Goal: Information Seeking & Learning: Learn about a topic

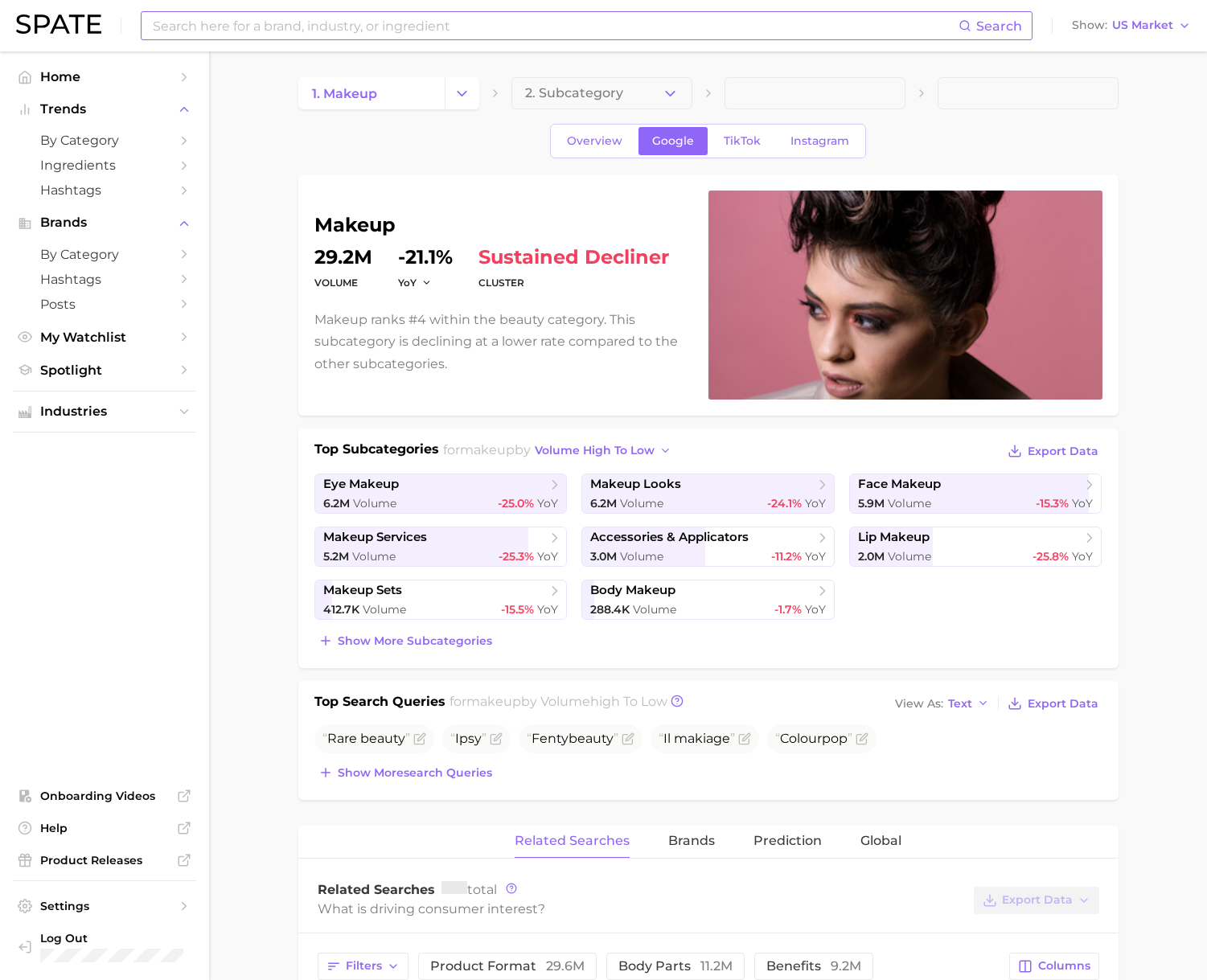
click at [325, 31] on input at bounding box center [555, 26] width 807 height 28
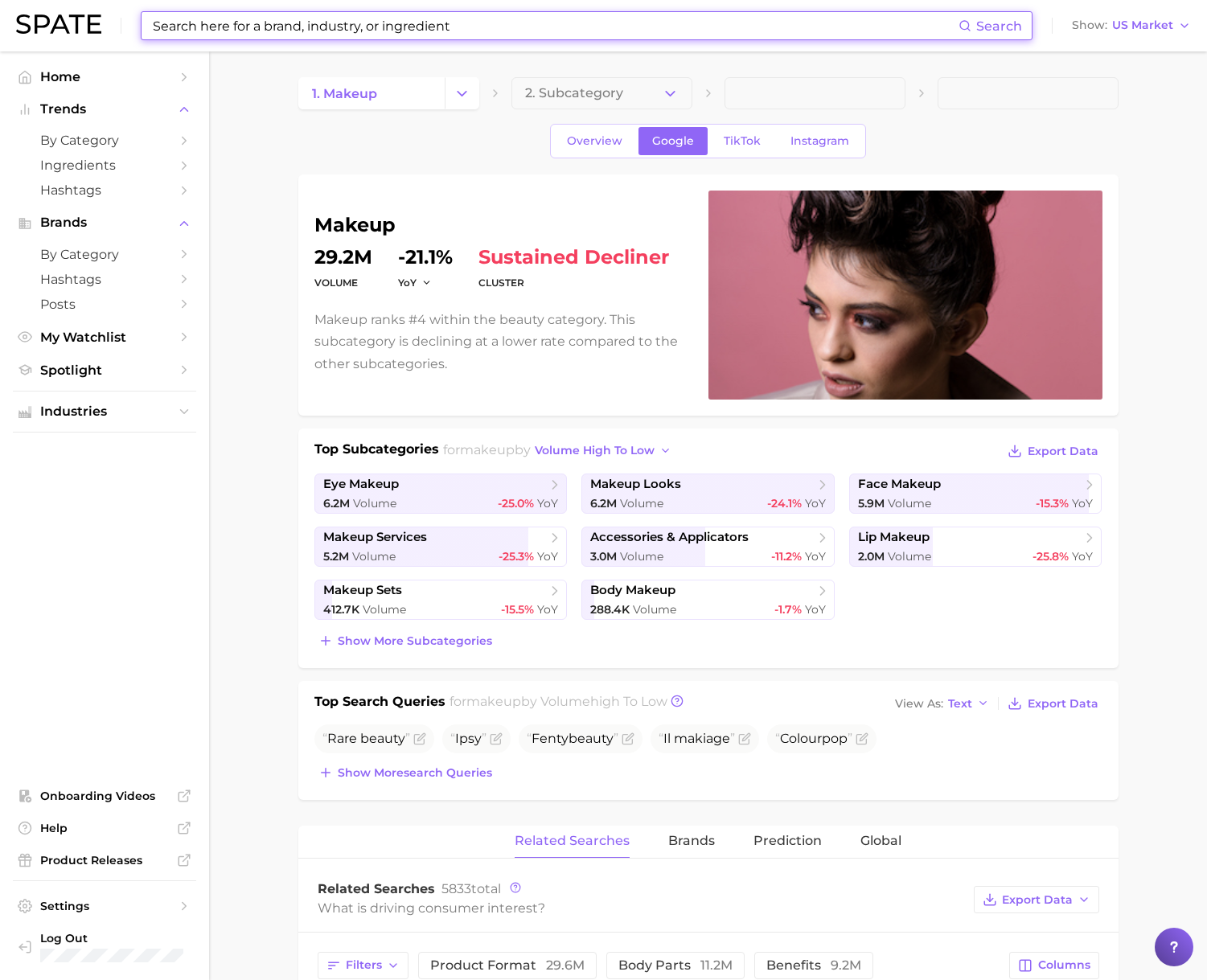
paste input "brow sculpt"
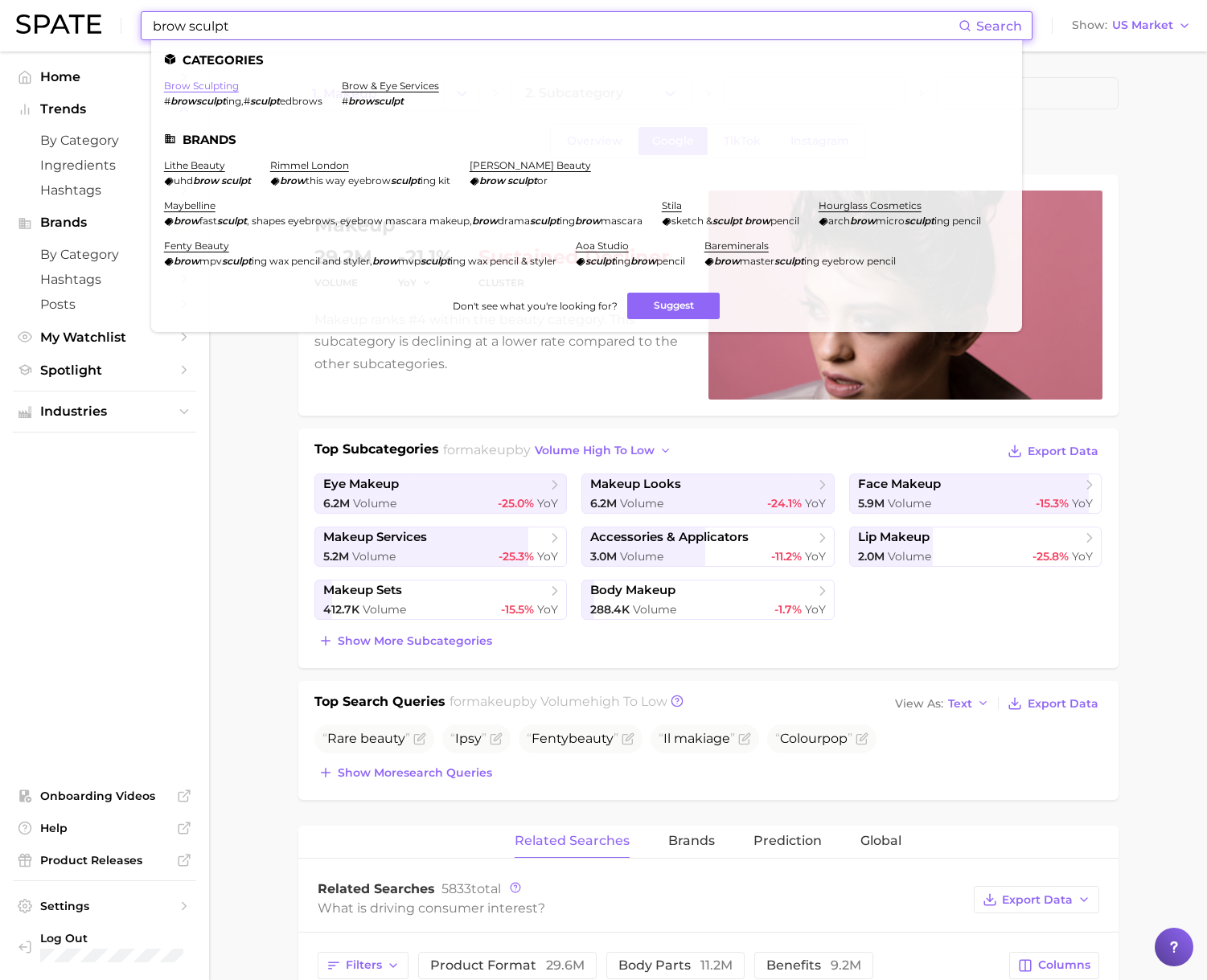
click at [212, 87] on link "brow sculpting" at bounding box center [202, 86] width 75 height 12
click at [214, 25] on input "brow sculpt" at bounding box center [555, 26] width 807 height 28
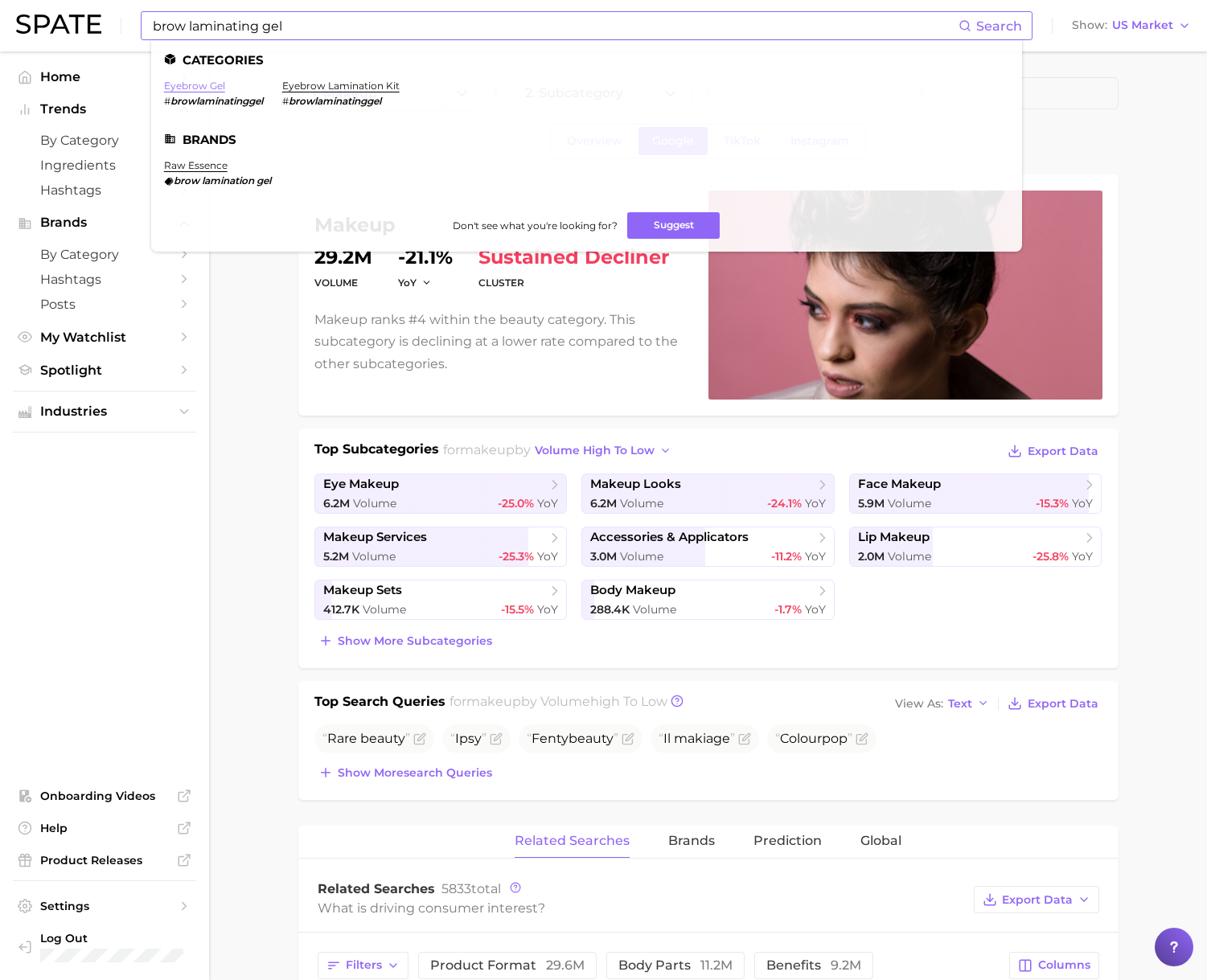
click at [207, 87] on link "eyebrow gel" at bounding box center [195, 86] width 61 height 12
click at [218, 27] on input "brow laminating gel" at bounding box center [555, 26] width 807 height 28
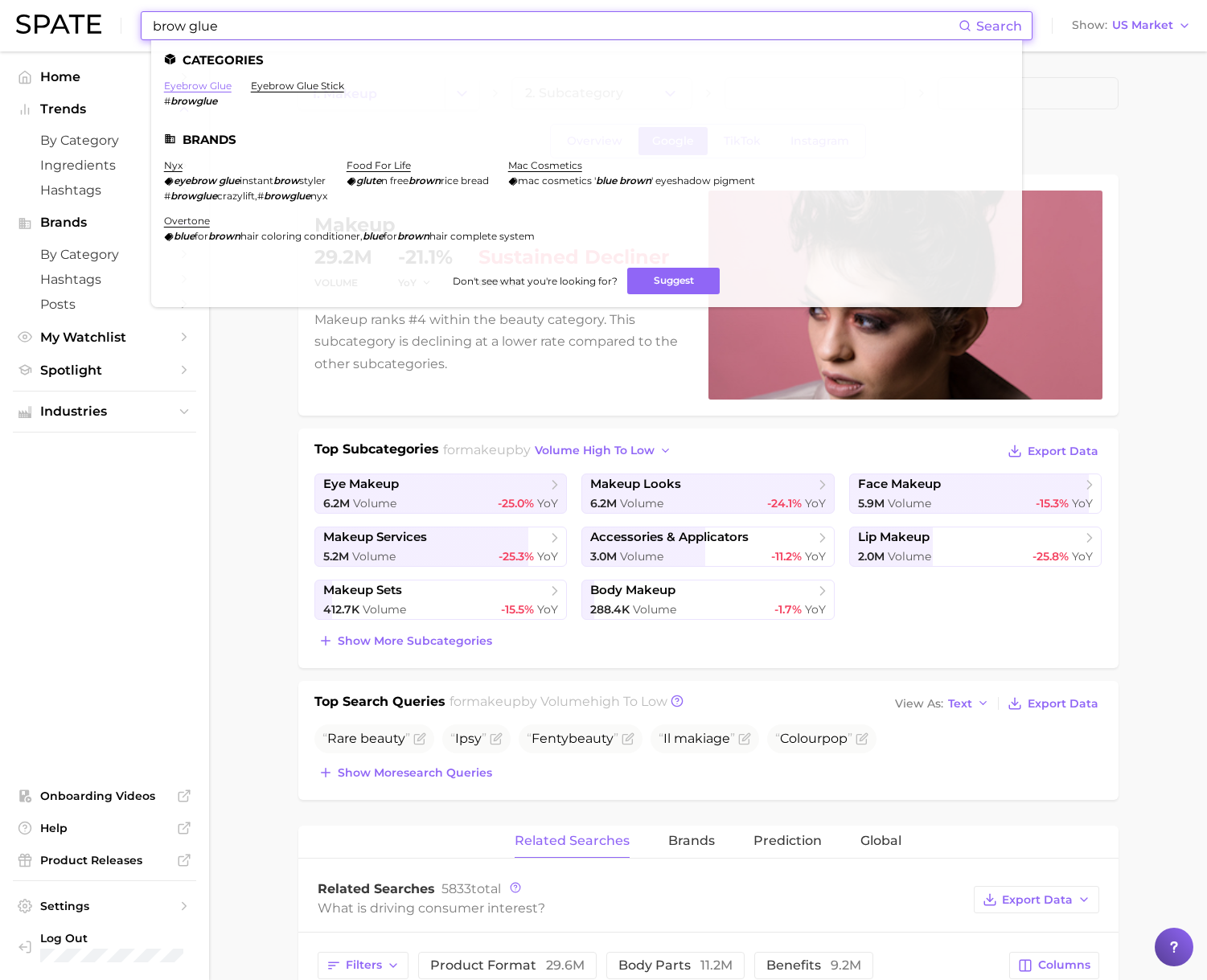
click at [214, 88] on link "eyebrow glue" at bounding box center [198, 86] width 68 height 12
click at [205, 24] on input "brow glue" at bounding box center [555, 26] width 807 height 28
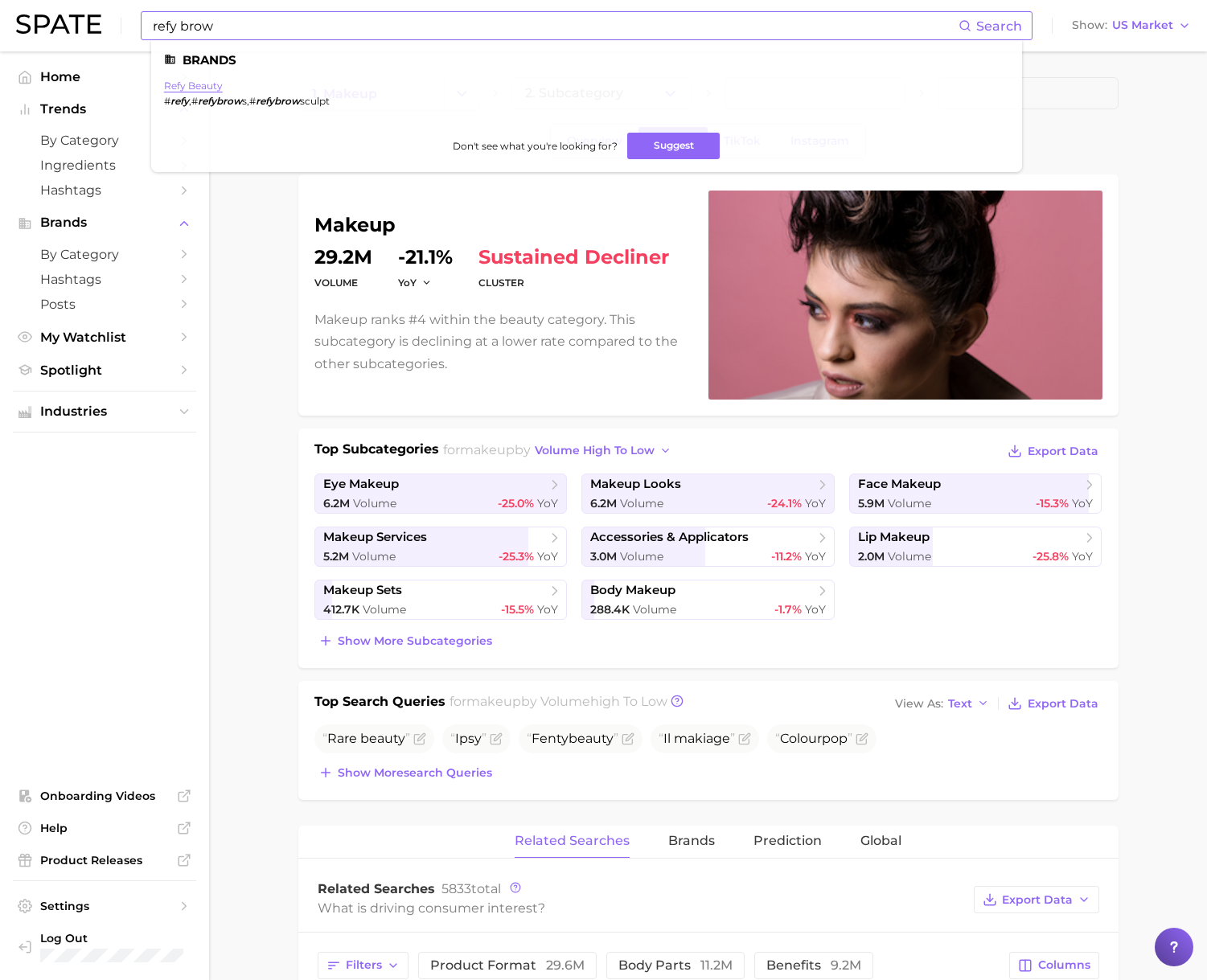
click at [200, 84] on link "refy beauty" at bounding box center [194, 86] width 59 height 12
click at [203, 22] on input "refy brow" at bounding box center [555, 26] width 807 height 28
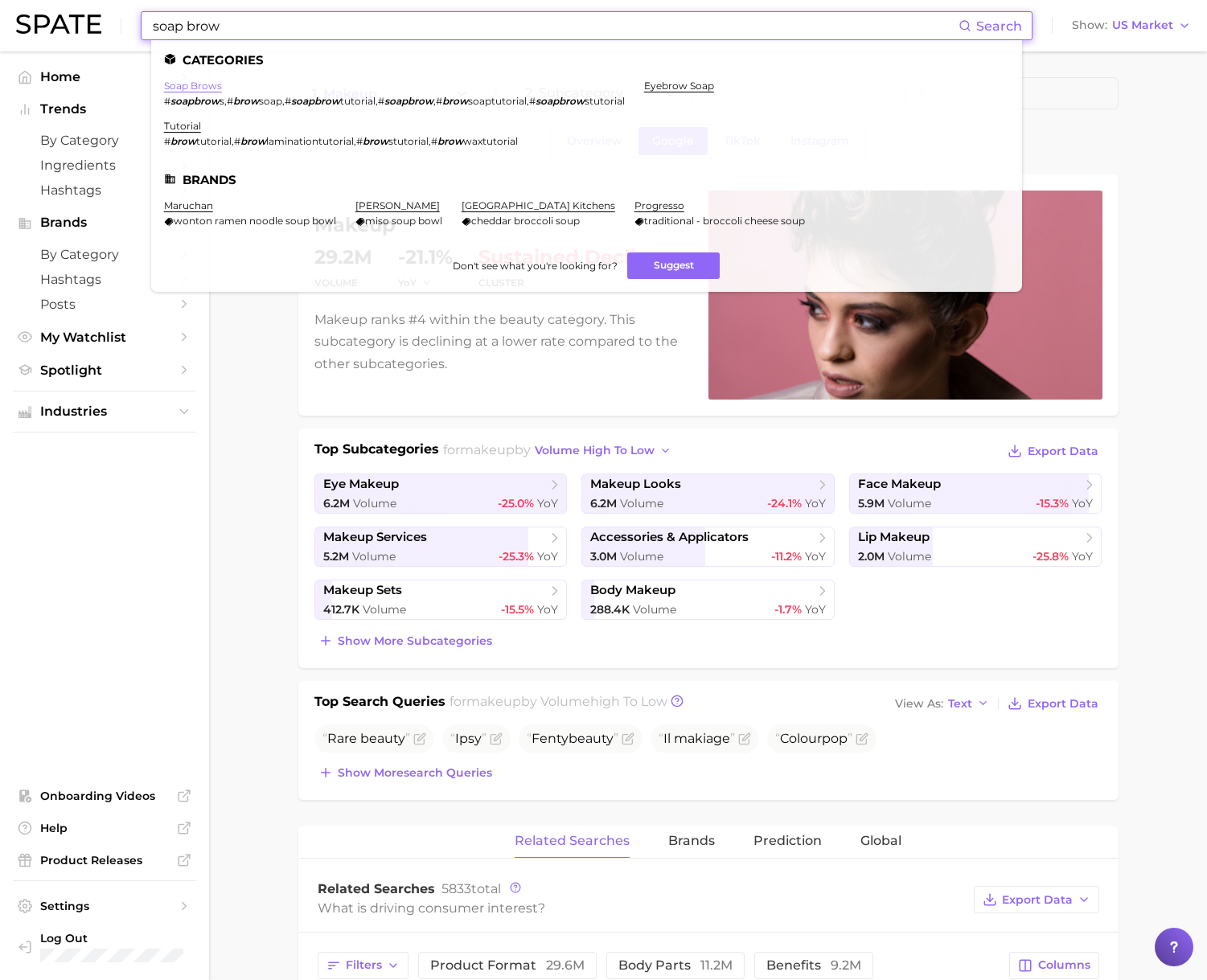
click at [204, 84] on link "soap brows" at bounding box center [193, 86] width 58 height 12
click at [177, 29] on input "soap brow" at bounding box center [555, 26] width 807 height 28
click at [178, 29] on input "soap brow" at bounding box center [555, 26] width 807 height 28
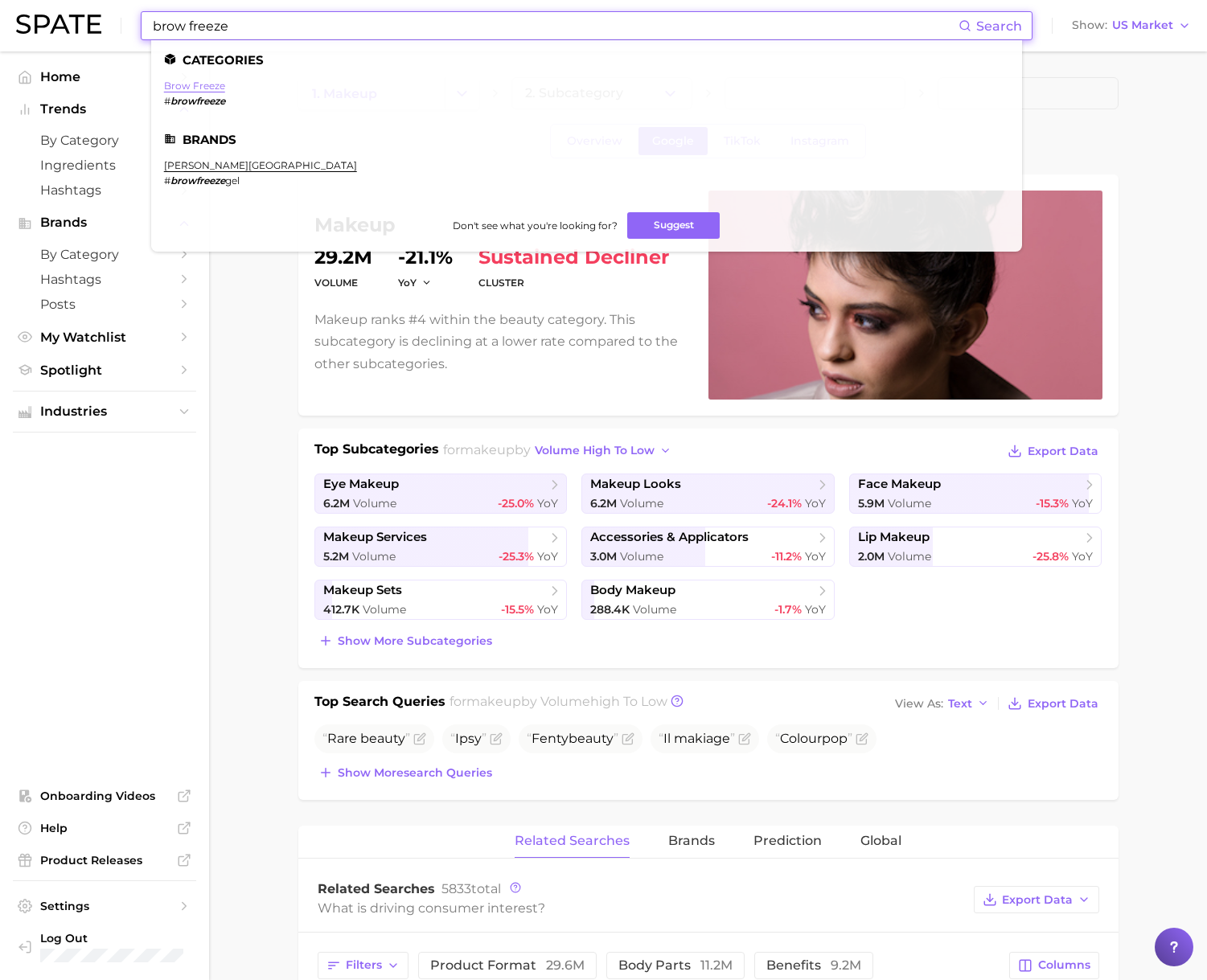
type input "brow freeze"
click at [203, 88] on link "brow freeze" at bounding box center [195, 86] width 61 height 12
click at [221, 25] on input "brow freeze" at bounding box center [555, 26] width 807 height 28
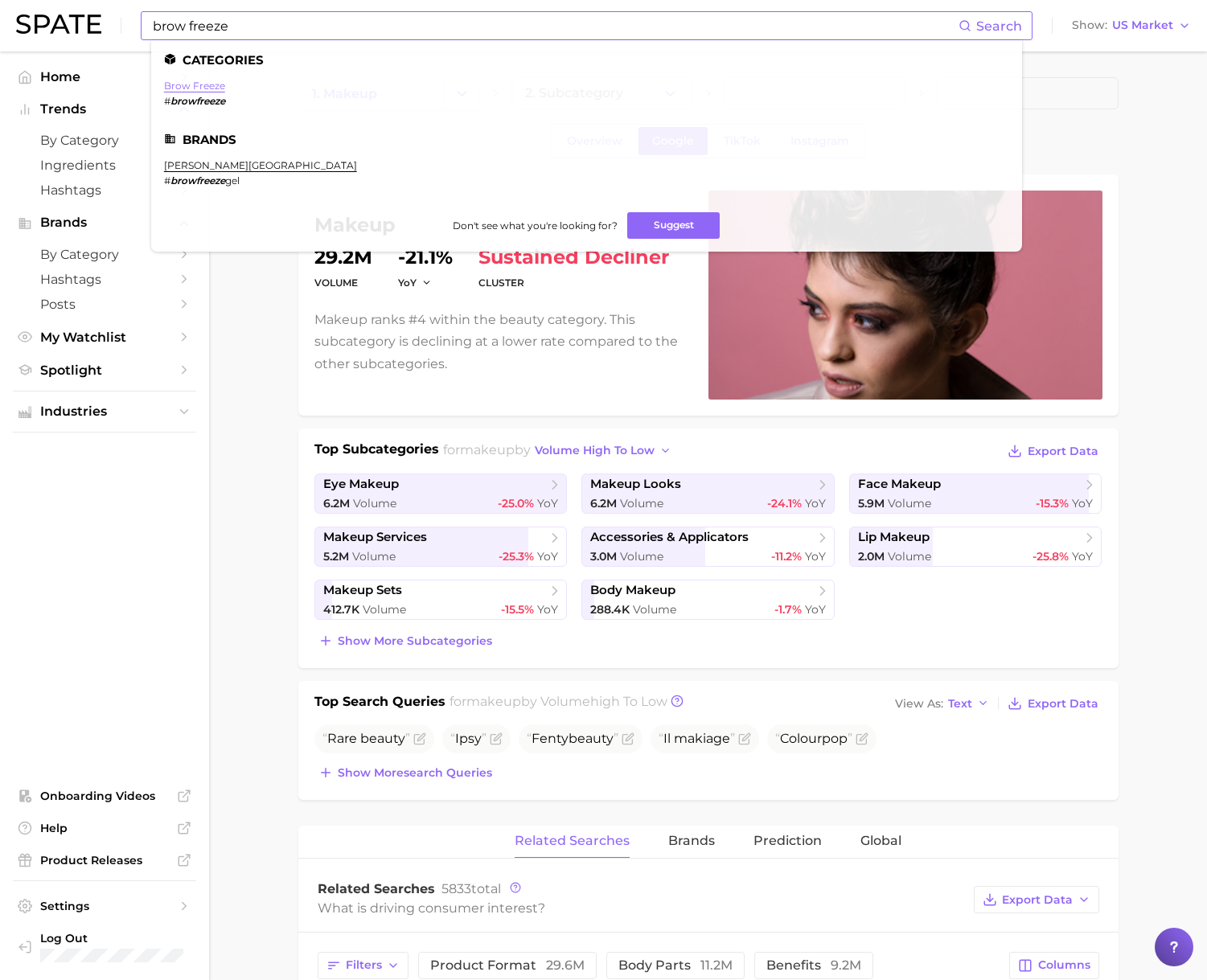
click at [205, 83] on link "brow freeze" at bounding box center [195, 86] width 61 height 12
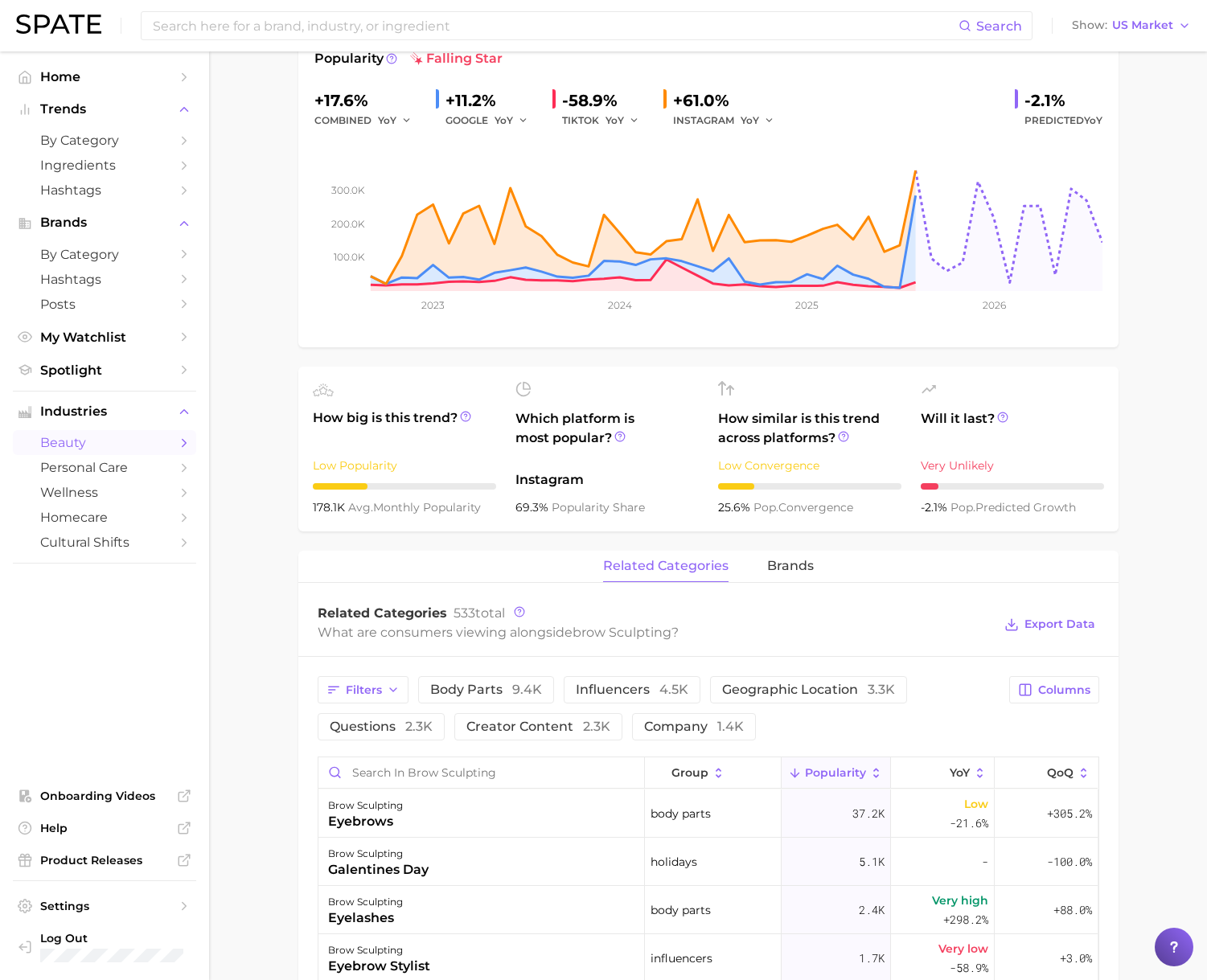
scroll to position [411, 0]
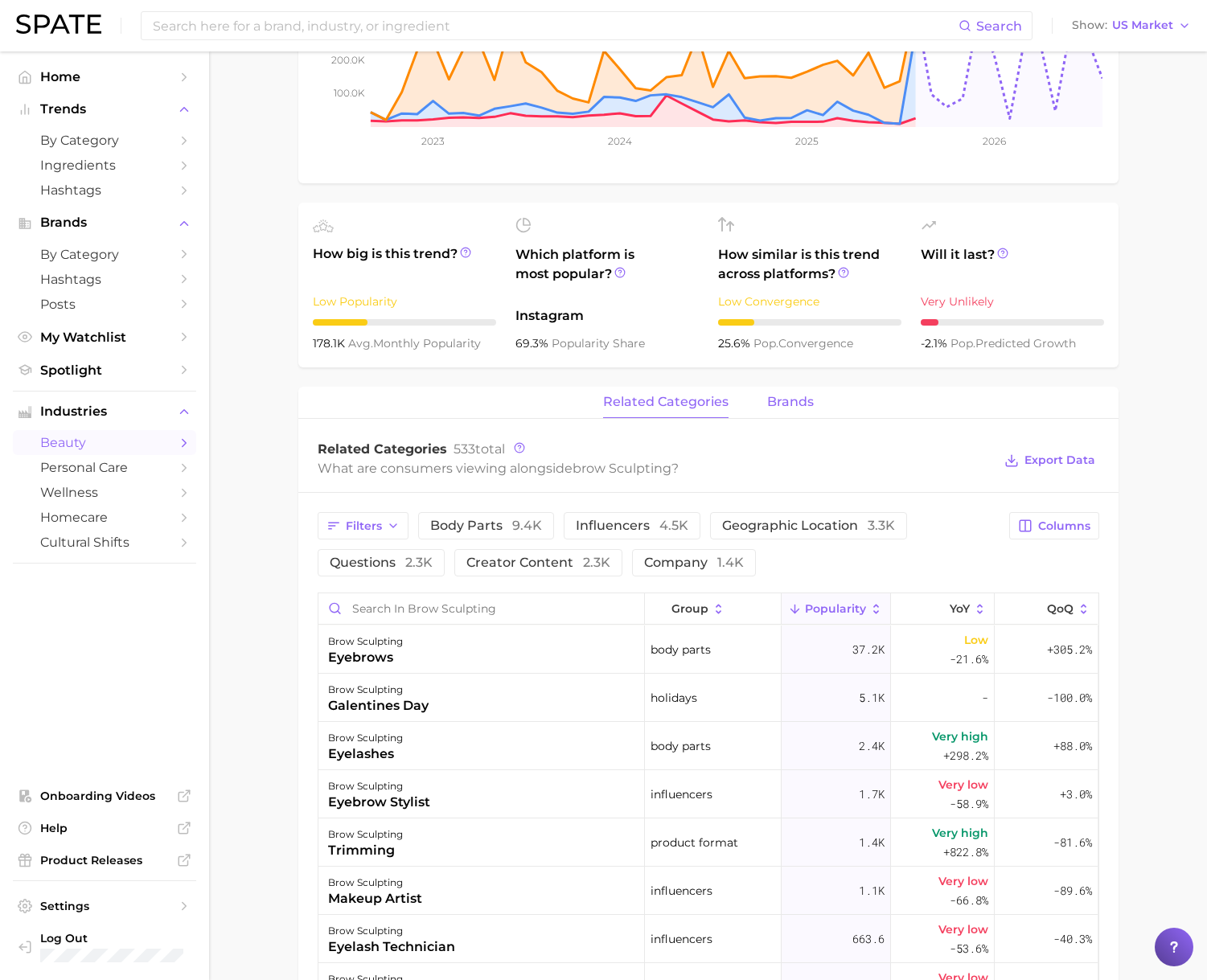
click at [783, 406] on span "brands" at bounding box center [790, 402] width 46 height 14
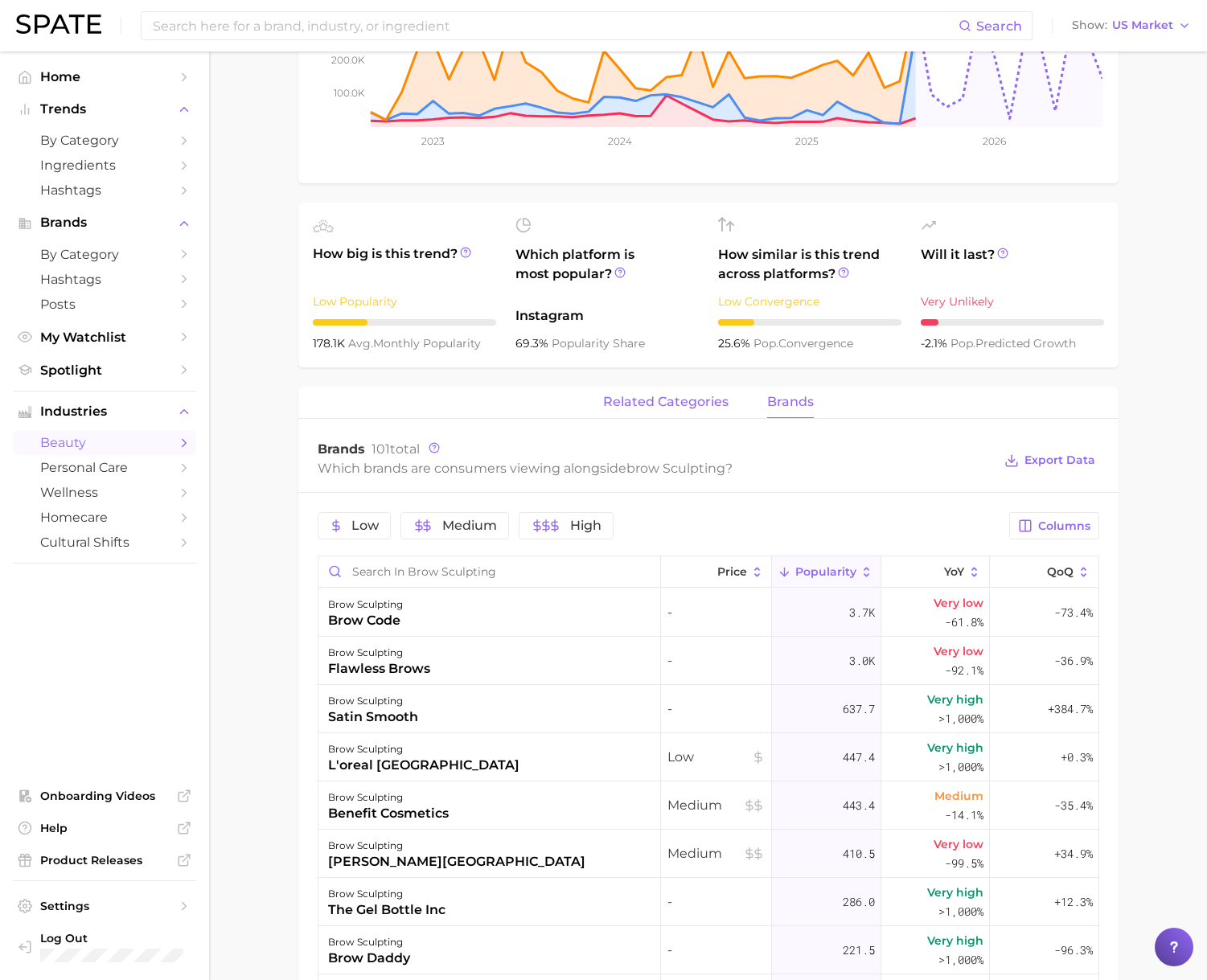
click at [703, 402] on span "related categories" at bounding box center [666, 402] width 125 height 14
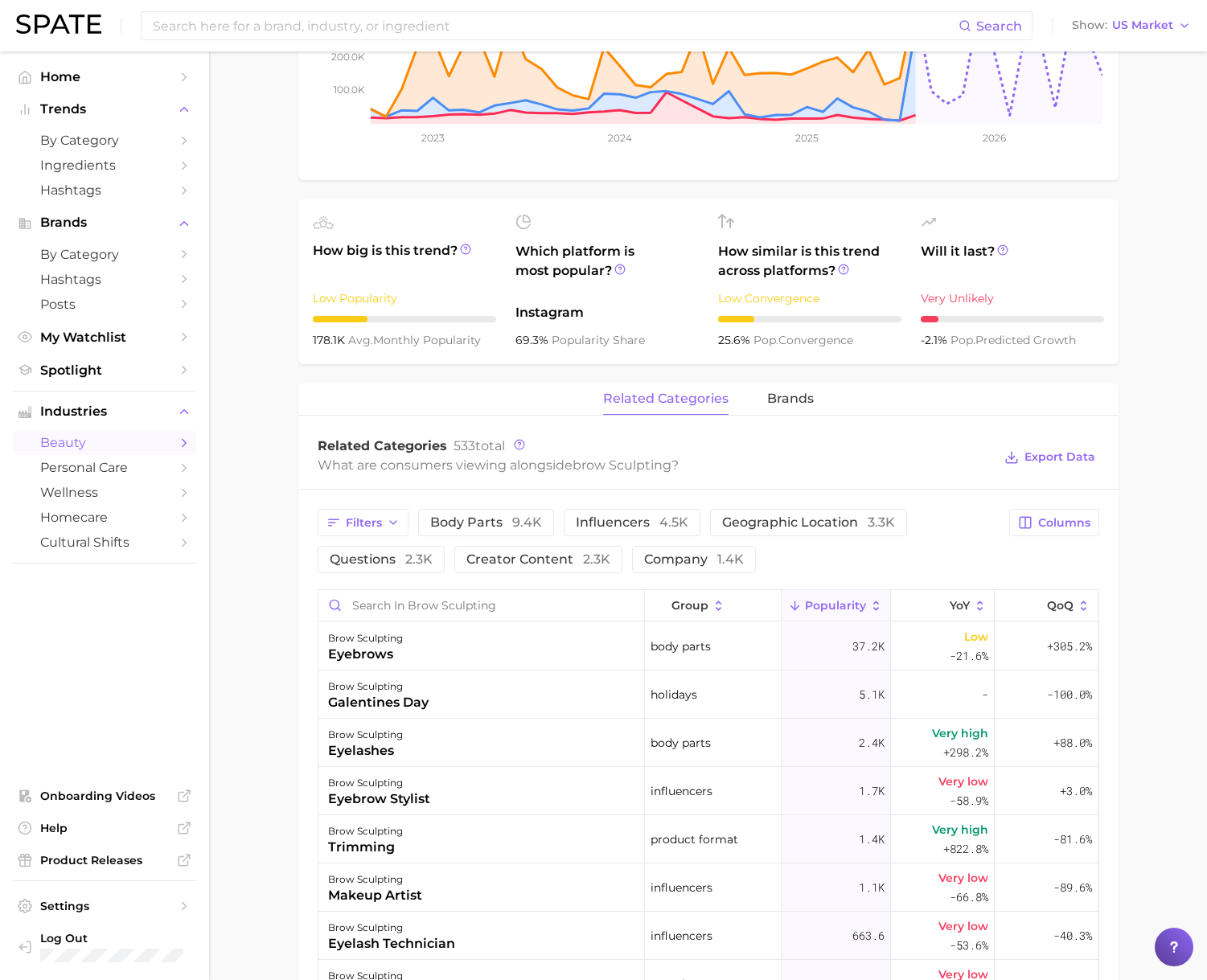
scroll to position [0, 0]
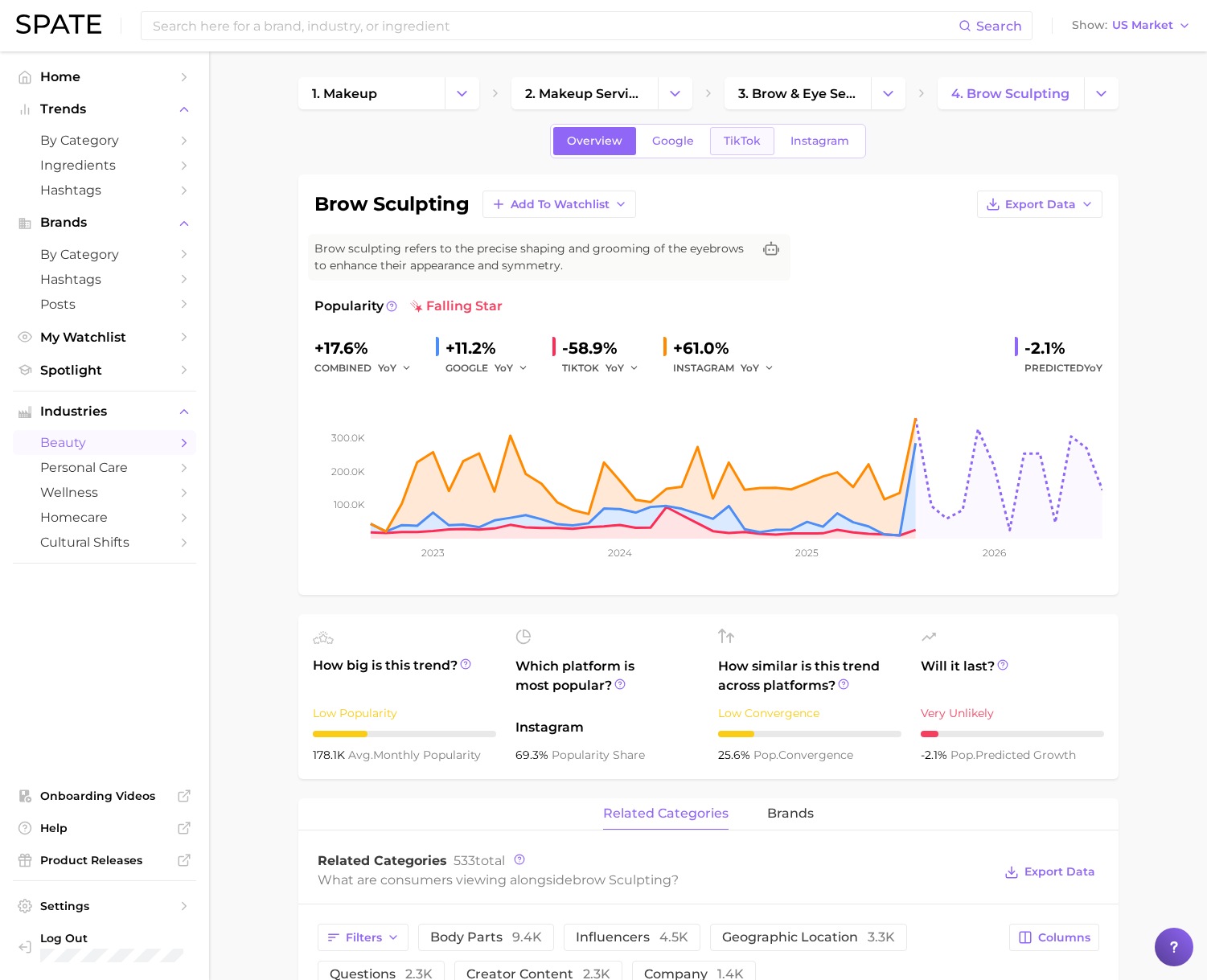
click at [746, 138] on span "TikTok" at bounding box center [742, 140] width 37 height 13
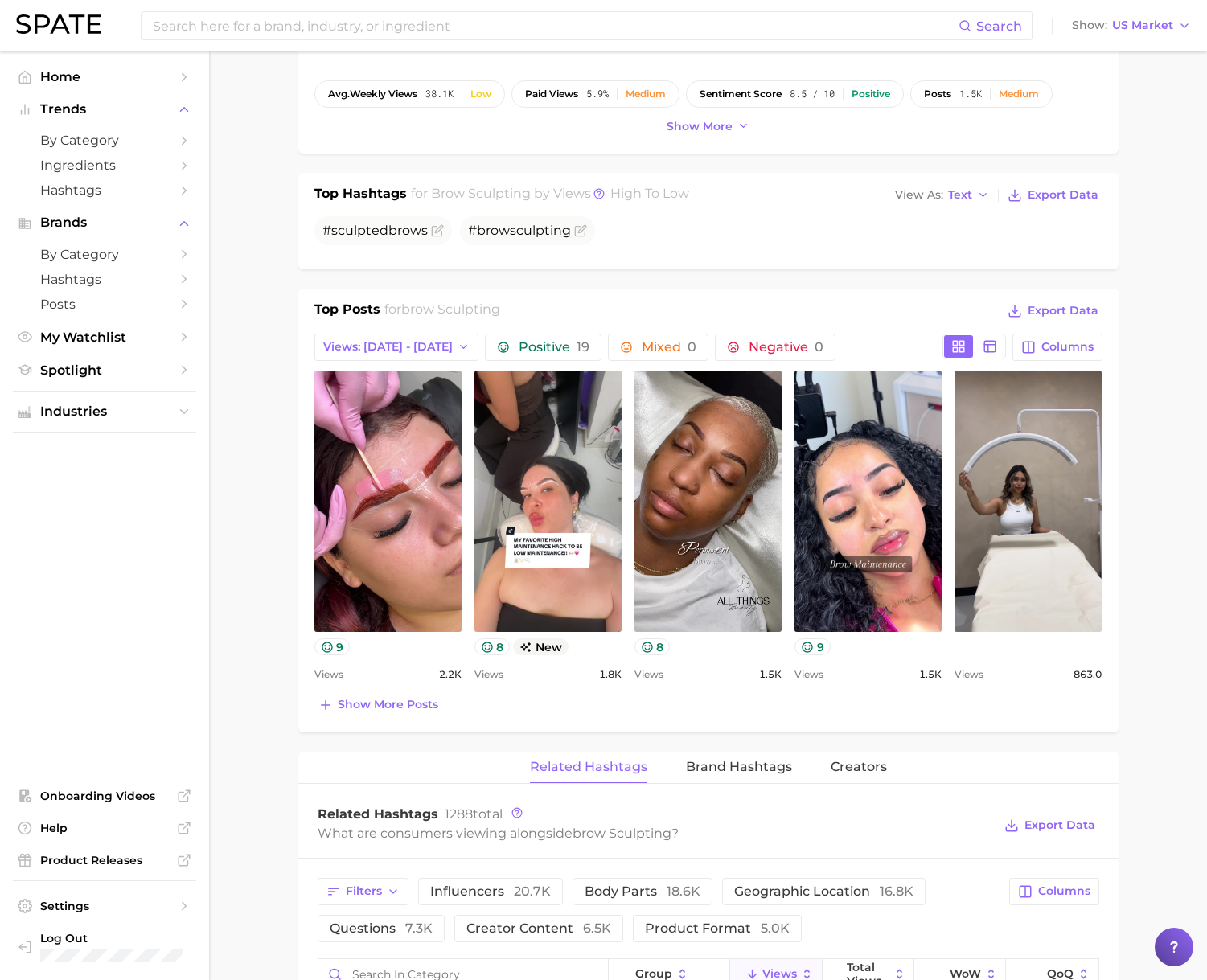
scroll to position [532, 0]
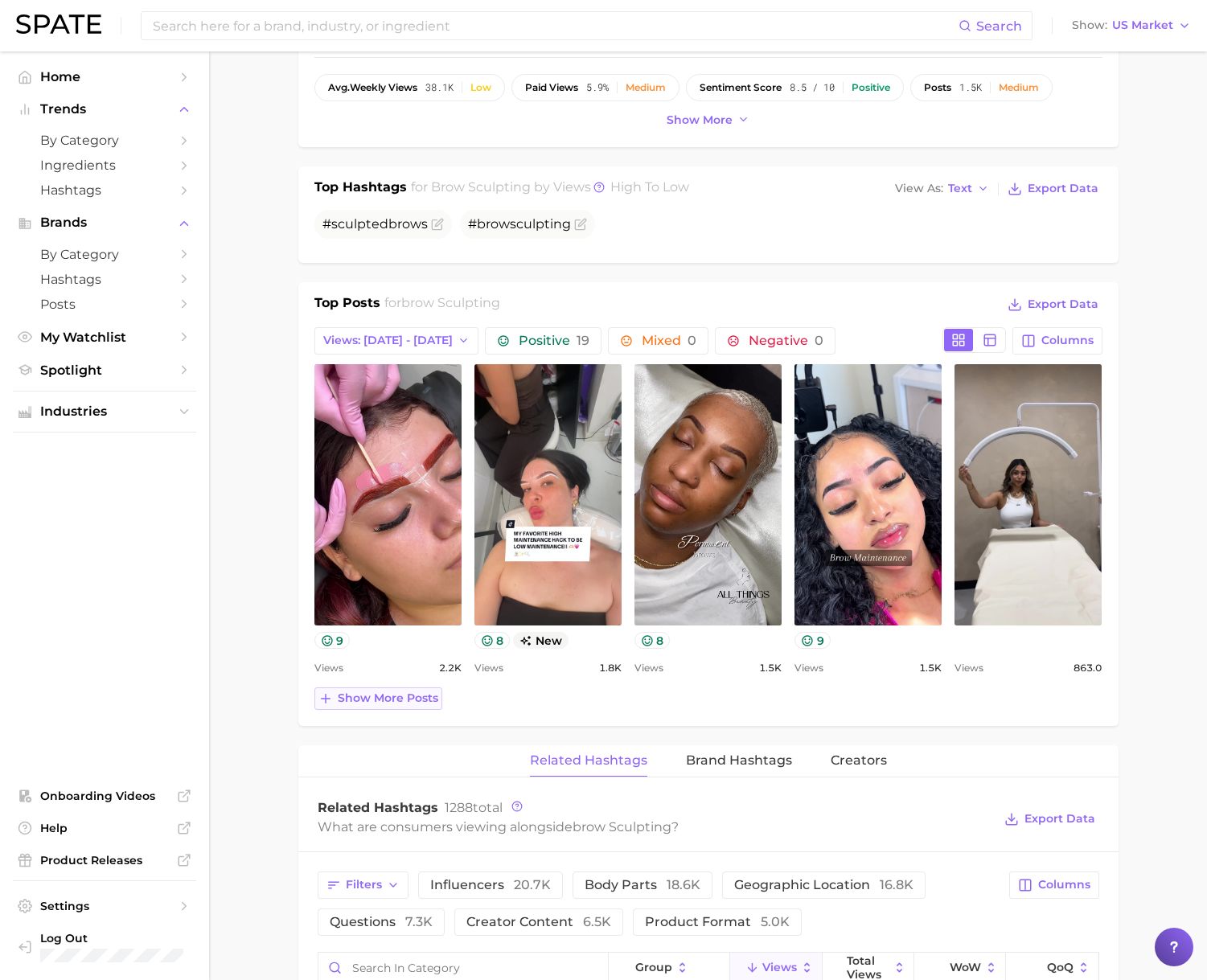
click at [388, 696] on span "Show more posts" at bounding box center [388, 697] width 100 height 13
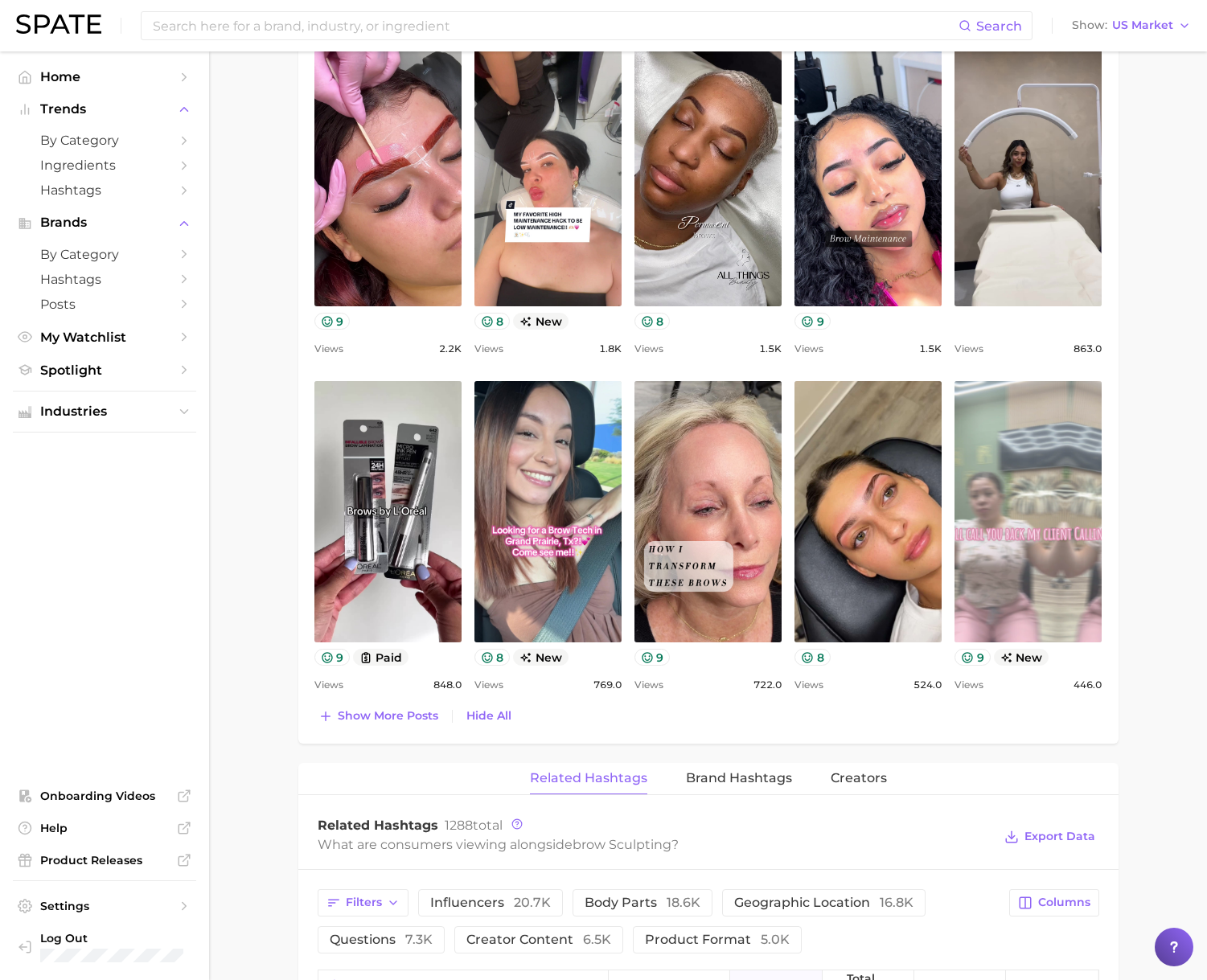
scroll to position [896, 0]
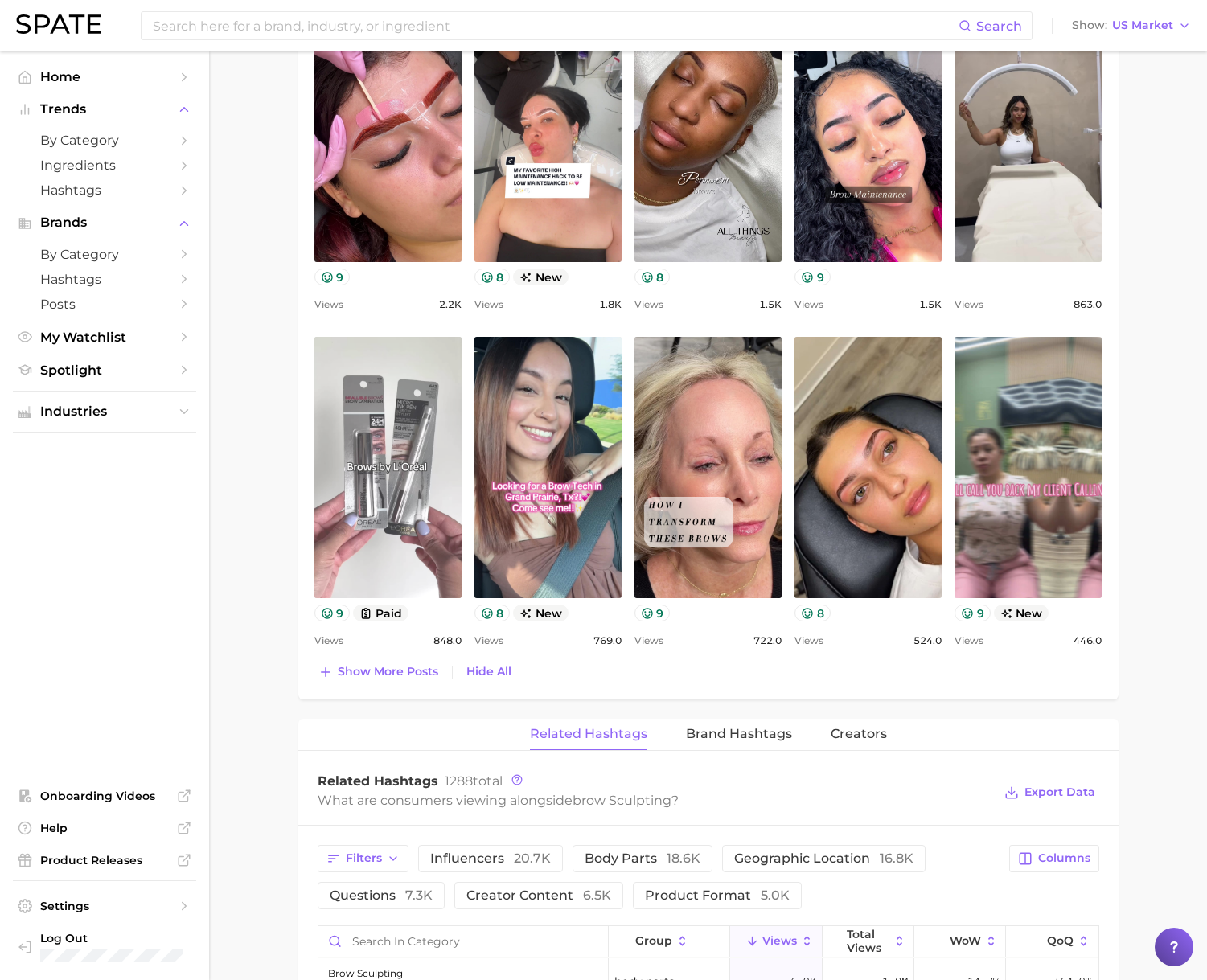
click at [389, 466] on link "view post on TikTok" at bounding box center [388, 467] width 148 height 261
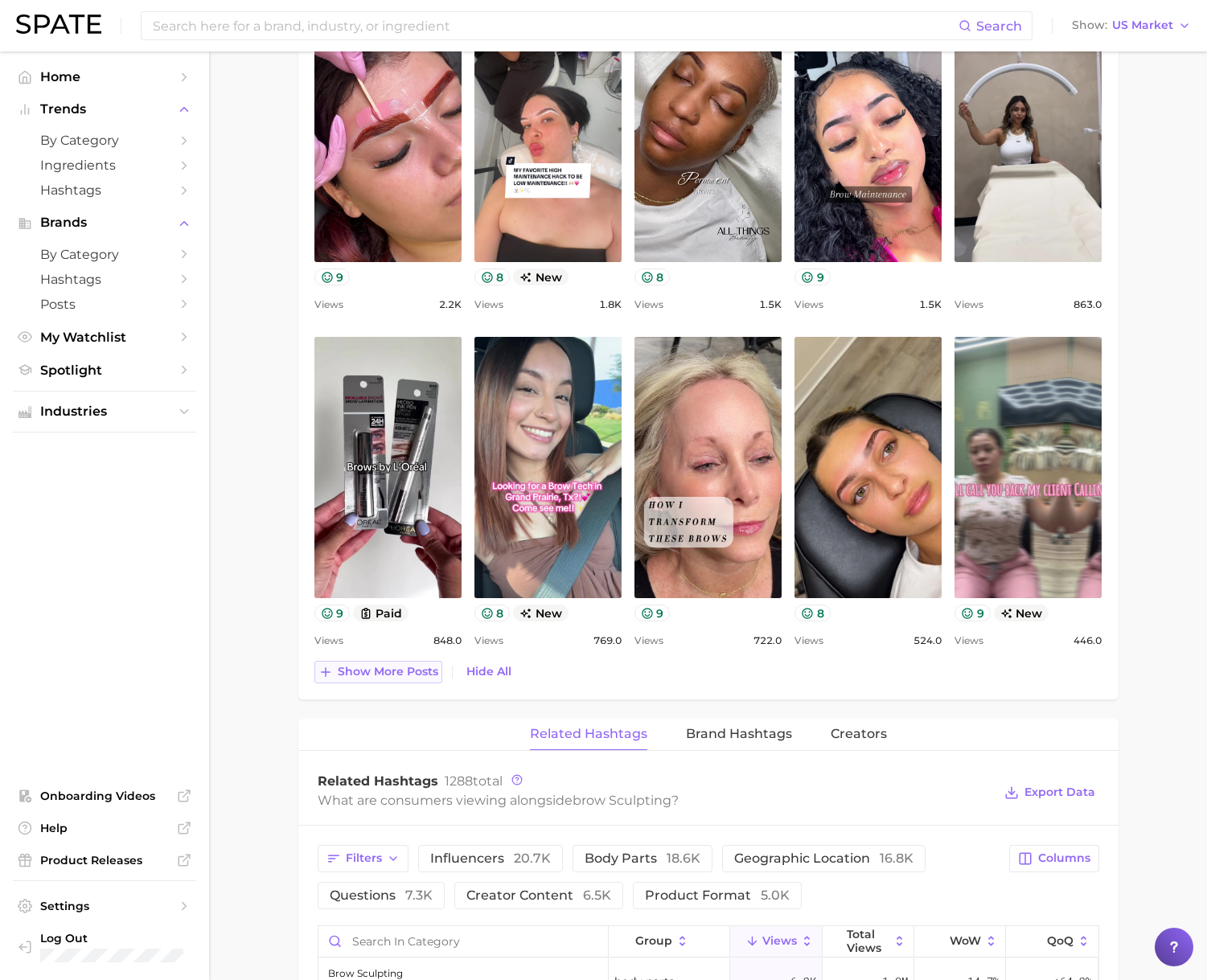
click at [394, 672] on span "Show more posts" at bounding box center [388, 671] width 100 height 13
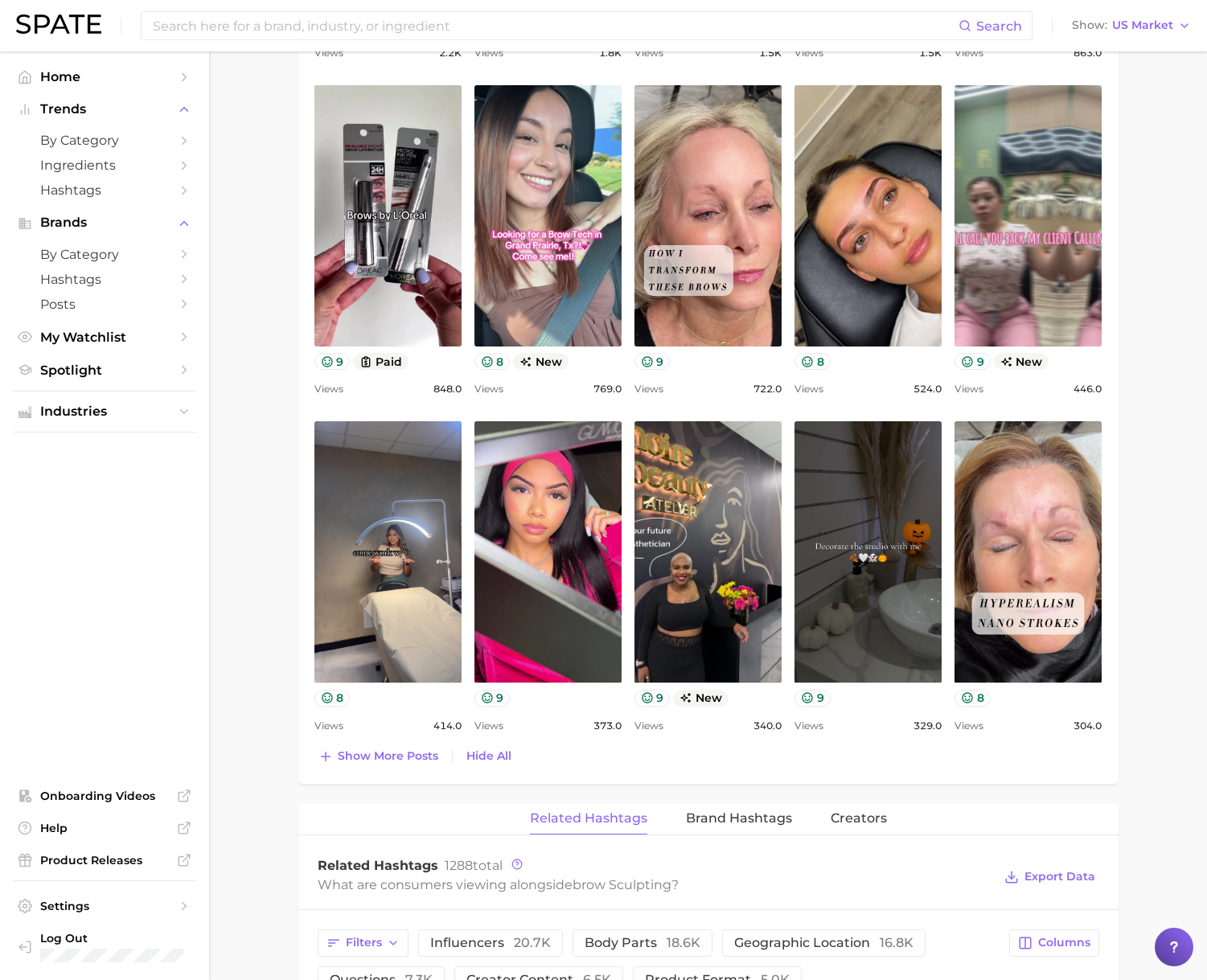
scroll to position [1321, 0]
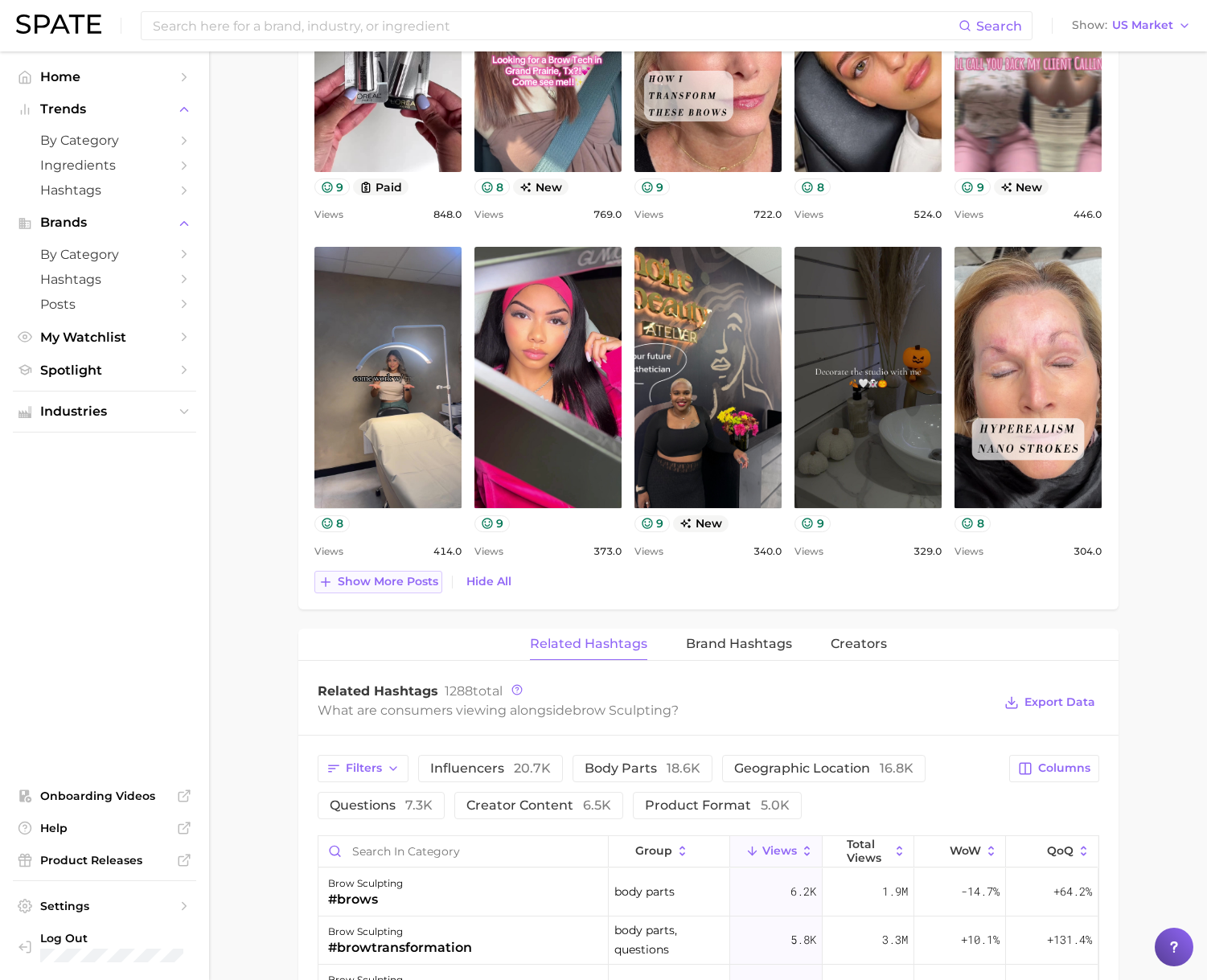
click at [375, 576] on span "Show more posts" at bounding box center [388, 581] width 100 height 13
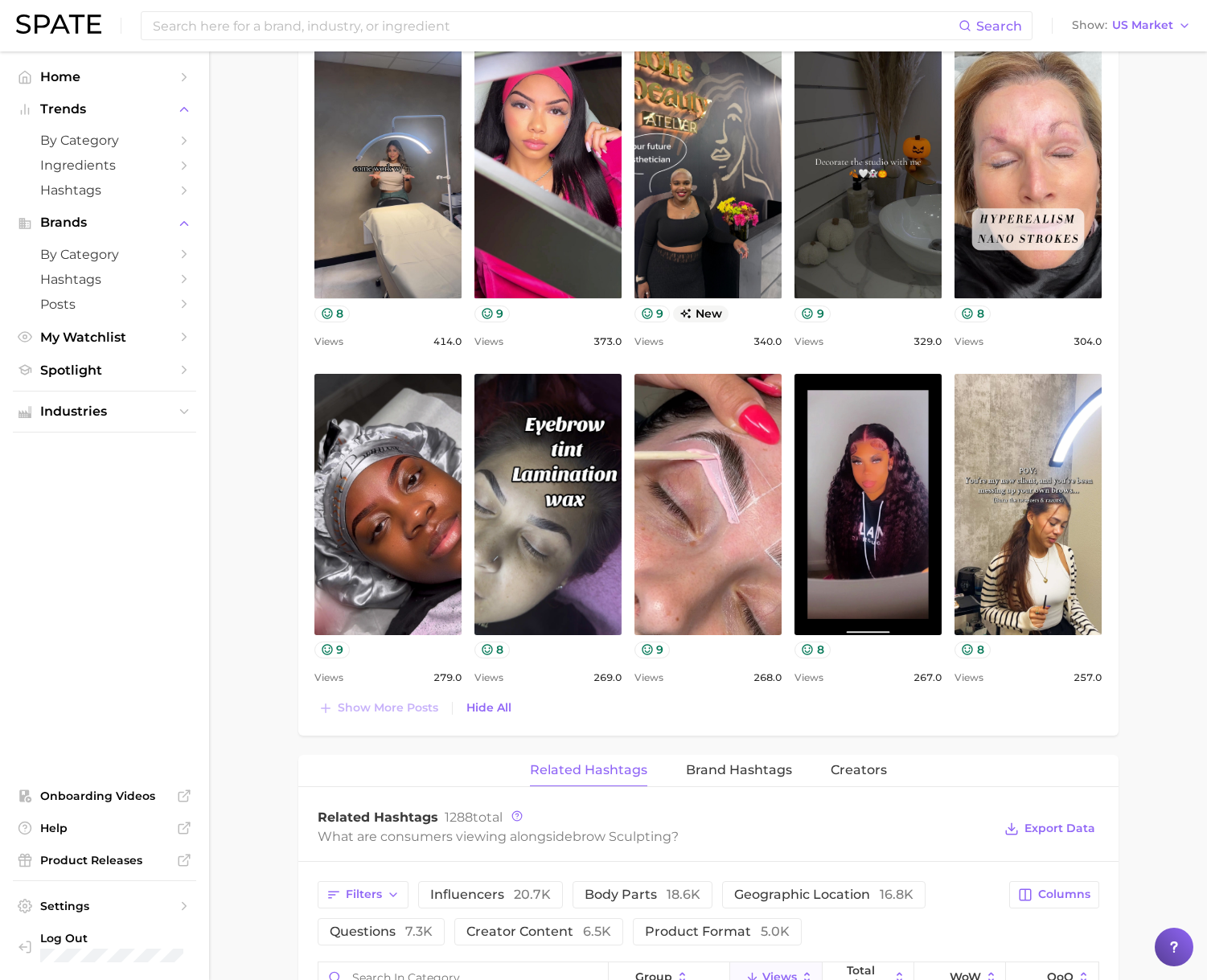
scroll to position [1343, 0]
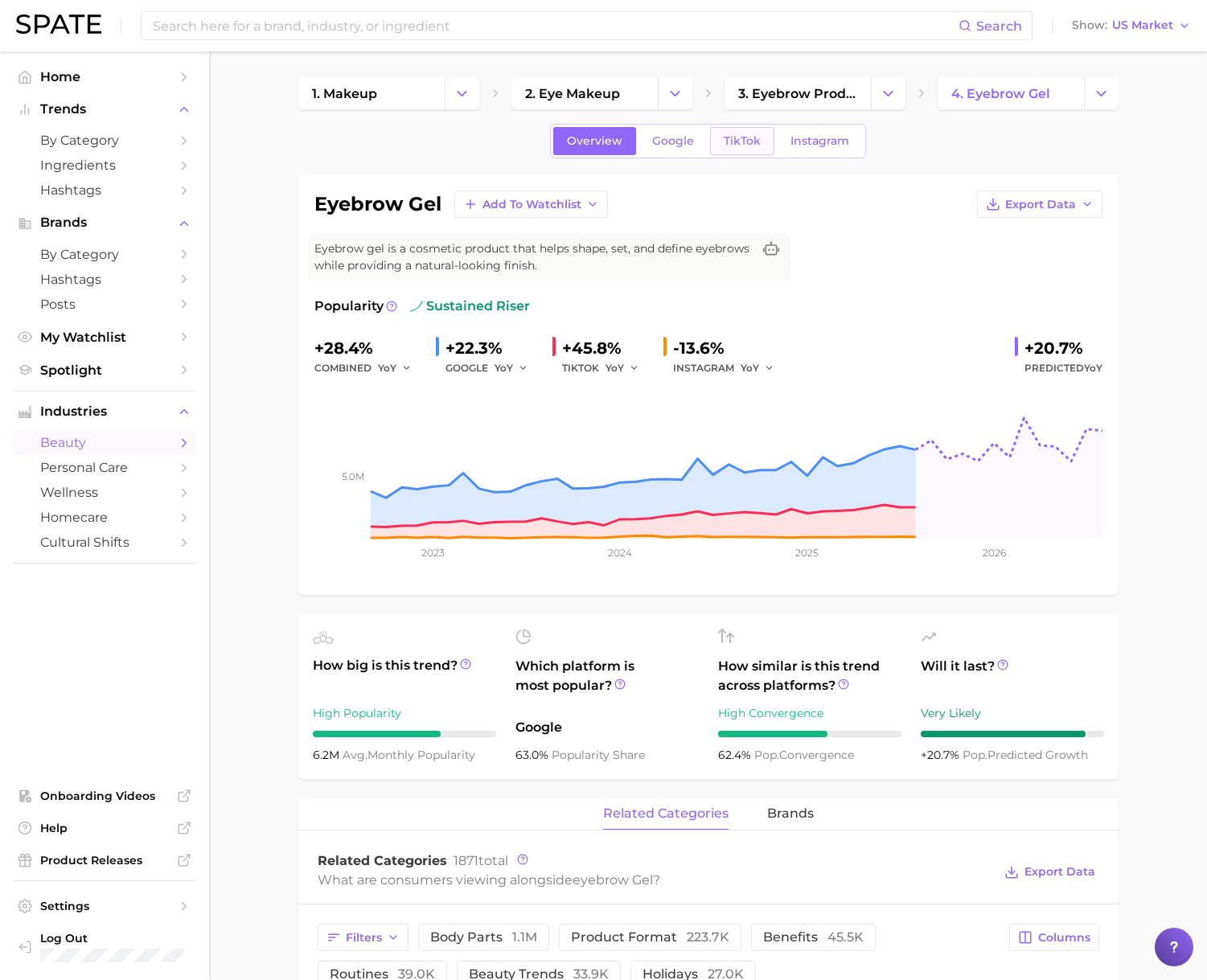
click at [728, 146] on span "TikTok" at bounding box center [742, 140] width 37 height 13
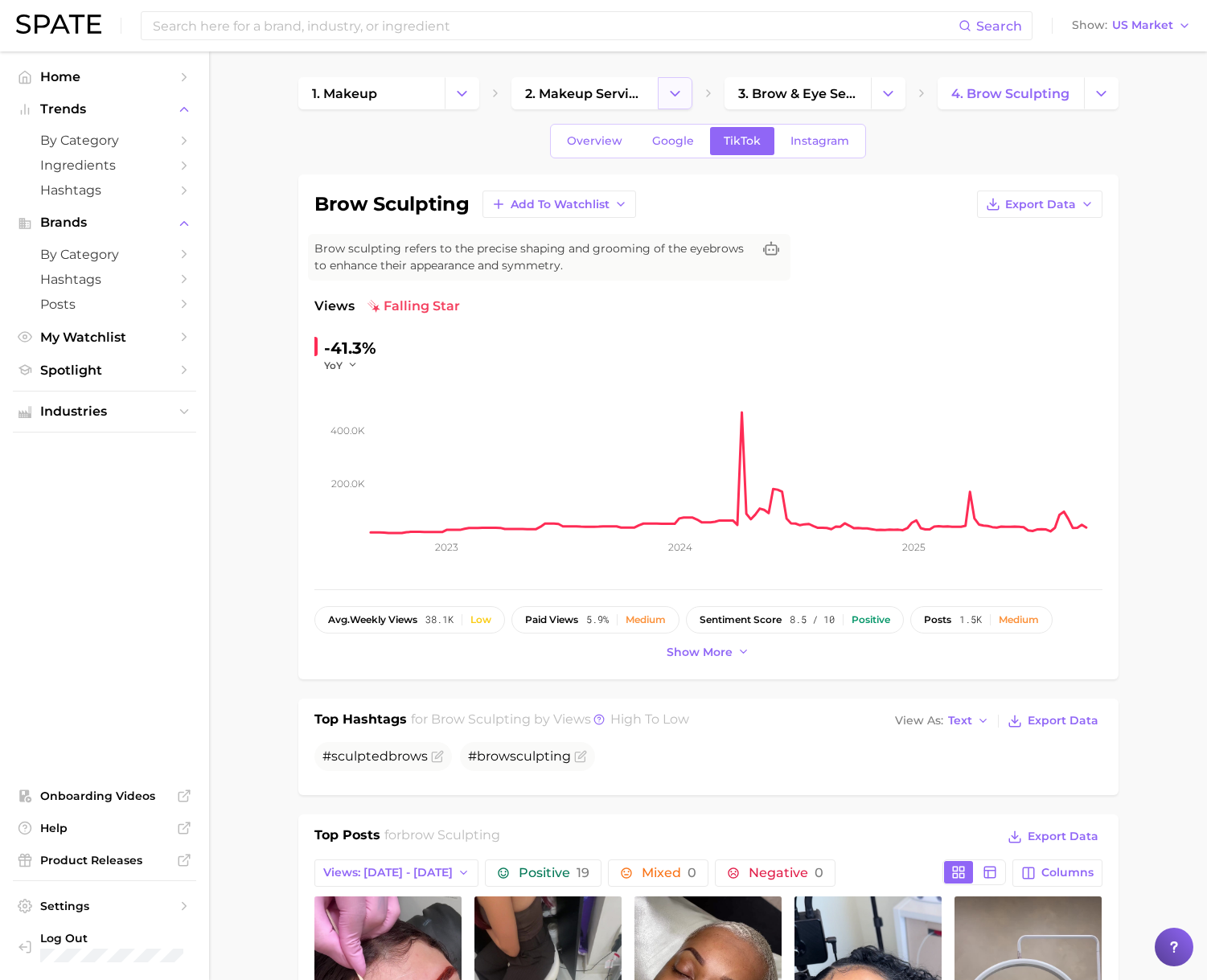
click at [677, 88] on icon "Change Category" at bounding box center [675, 93] width 17 height 17
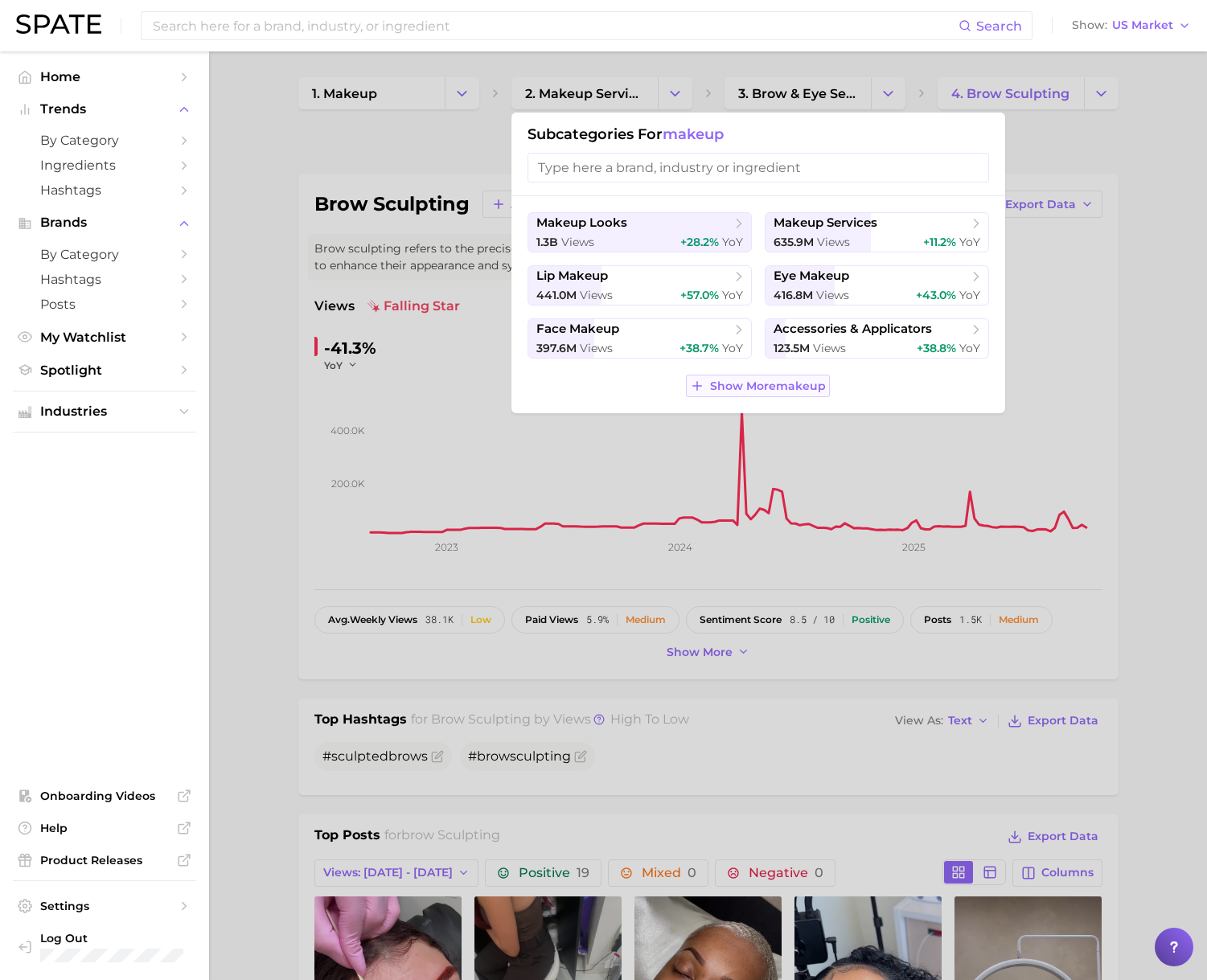
click at [759, 397] on button "Show More makeup" at bounding box center [757, 386] width 143 height 22
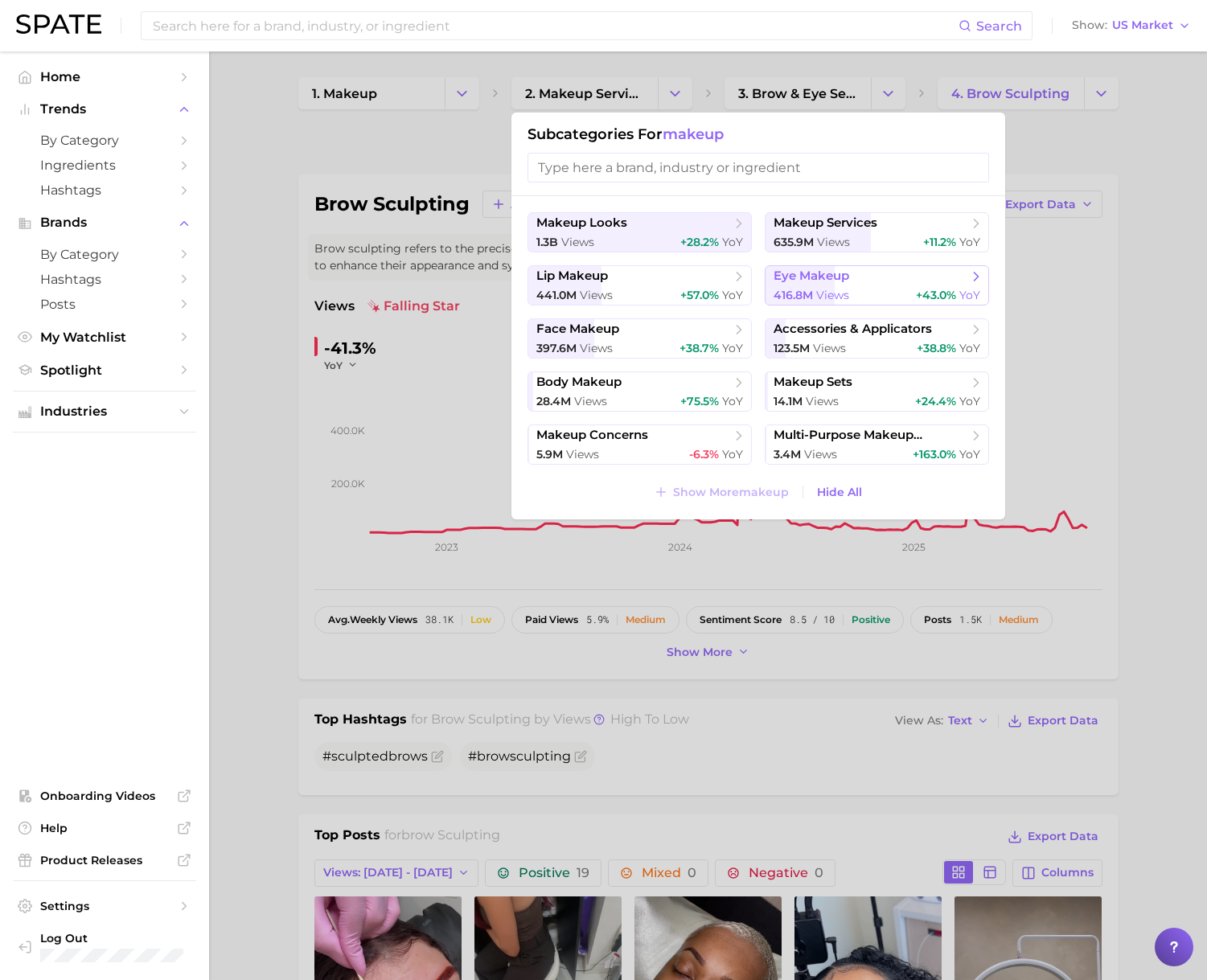
click at [825, 287] on button "eye makeup 416.8m views +43.0% YoY" at bounding box center [876, 285] width 224 height 40
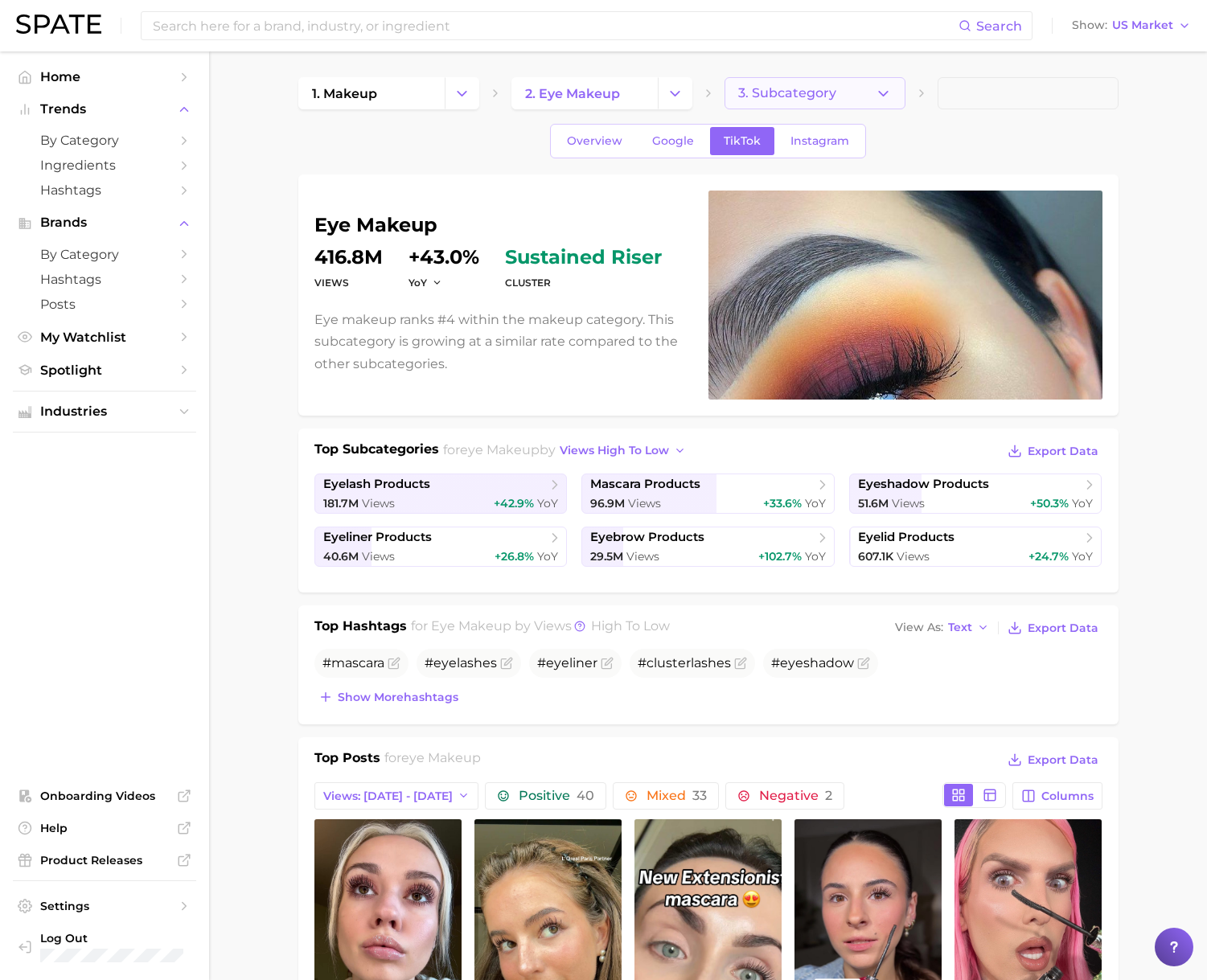
click at [882, 93] on icon "button" at bounding box center [883, 93] width 17 height 17
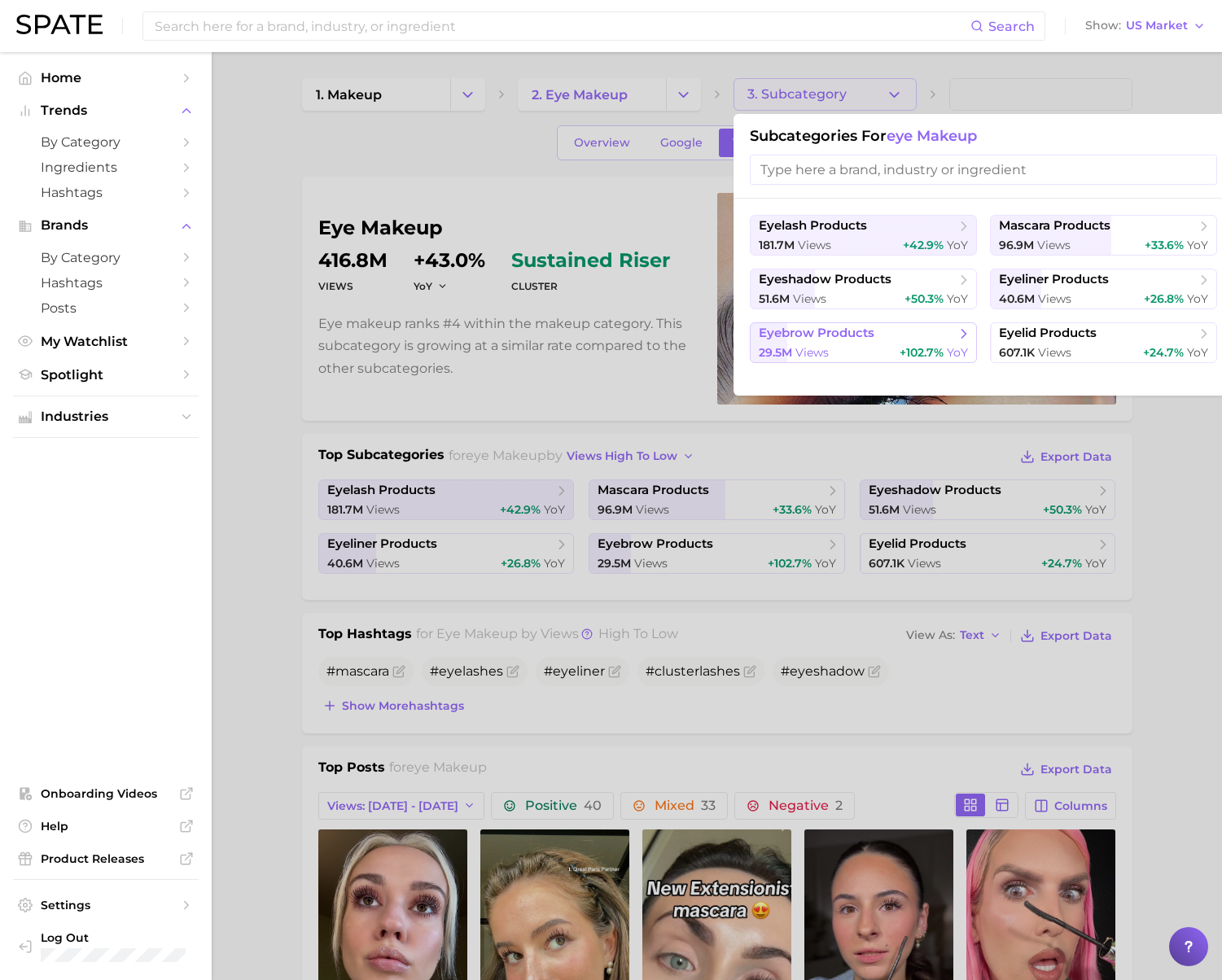
click at [858, 341] on span "eyebrow products" at bounding box center [858, 334] width 198 height 16
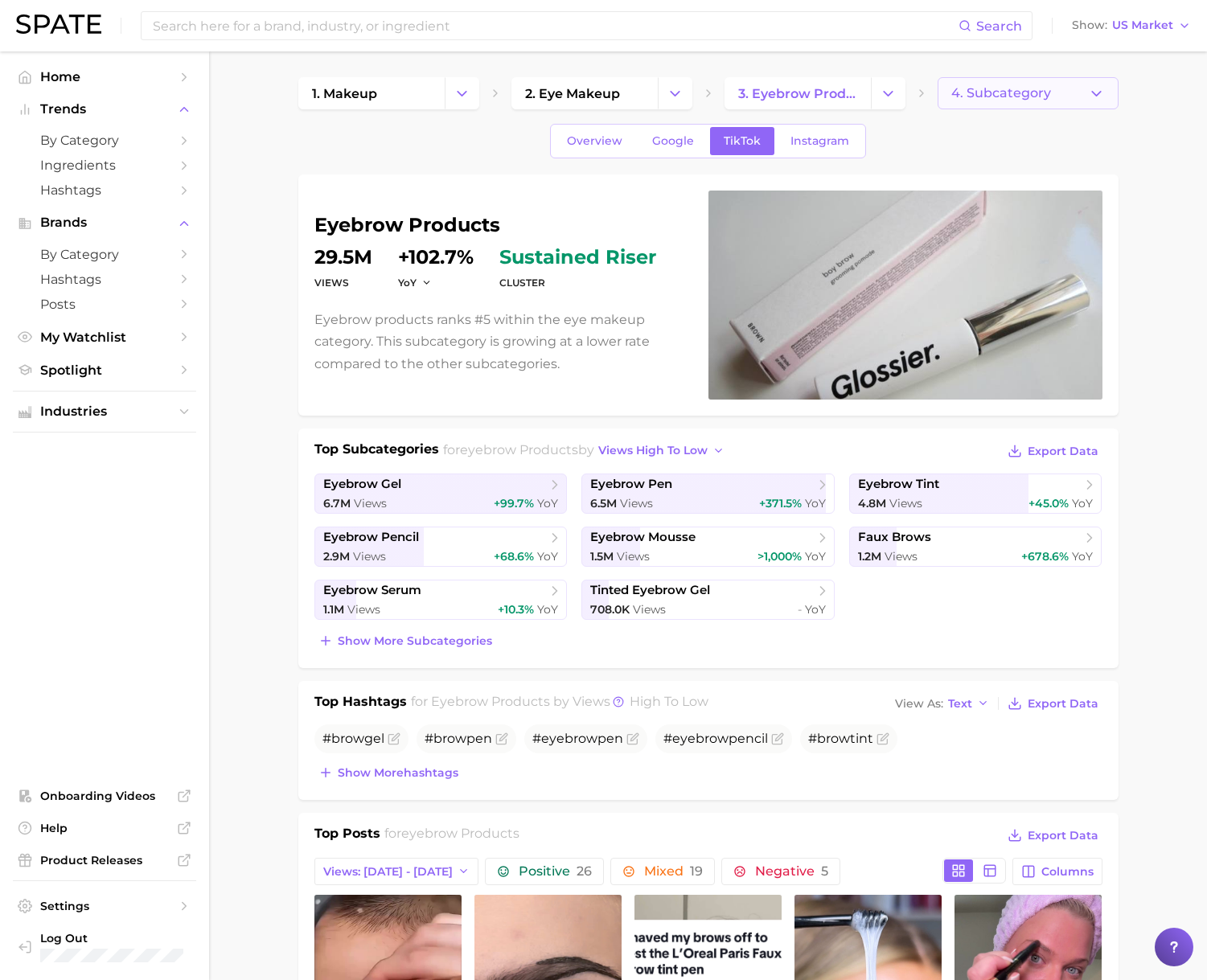
click at [1006, 91] on span "4. Subcategory" at bounding box center [1001, 93] width 100 height 14
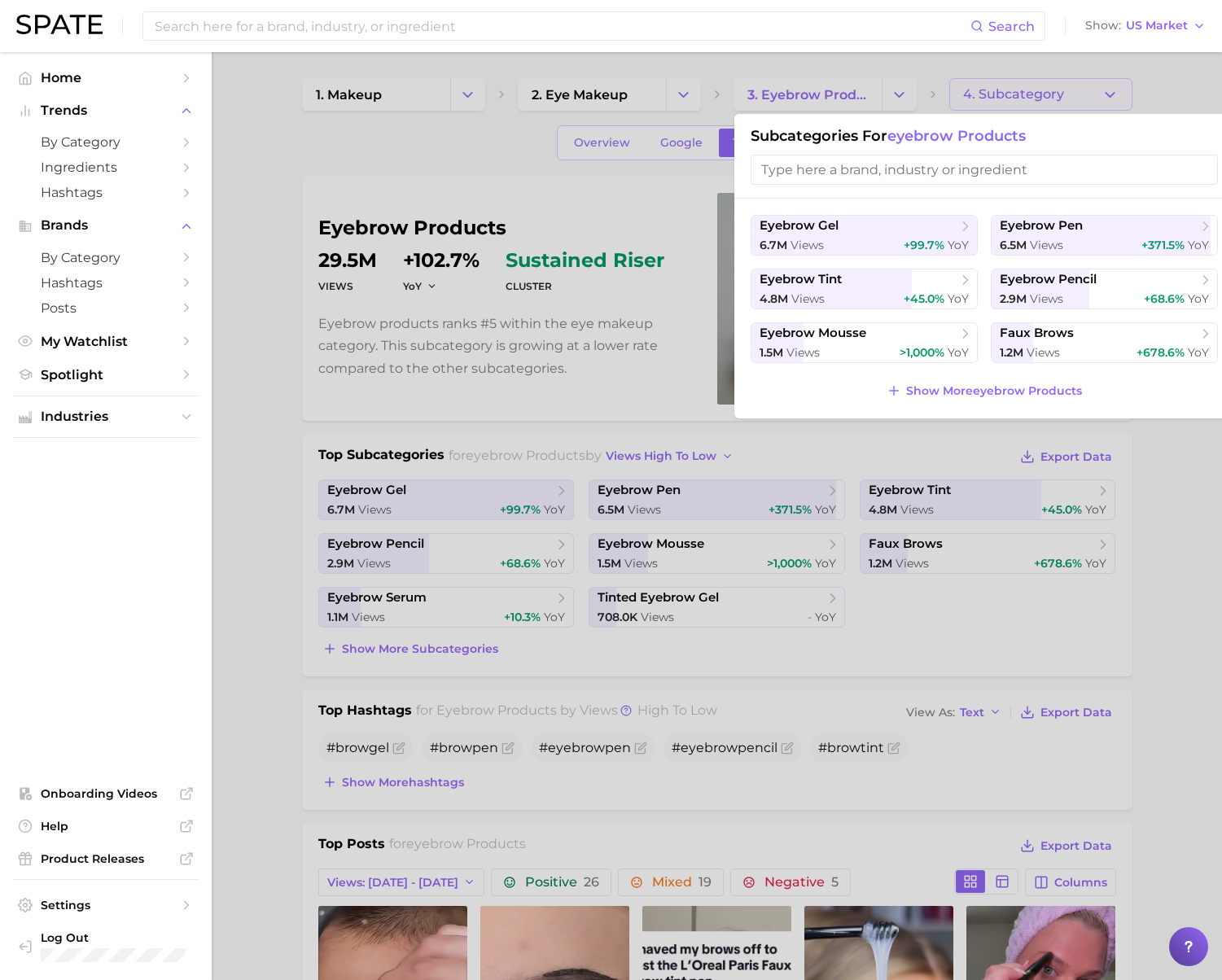
click at [857, 169] on input "search" at bounding box center [984, 169] width 467 height 30
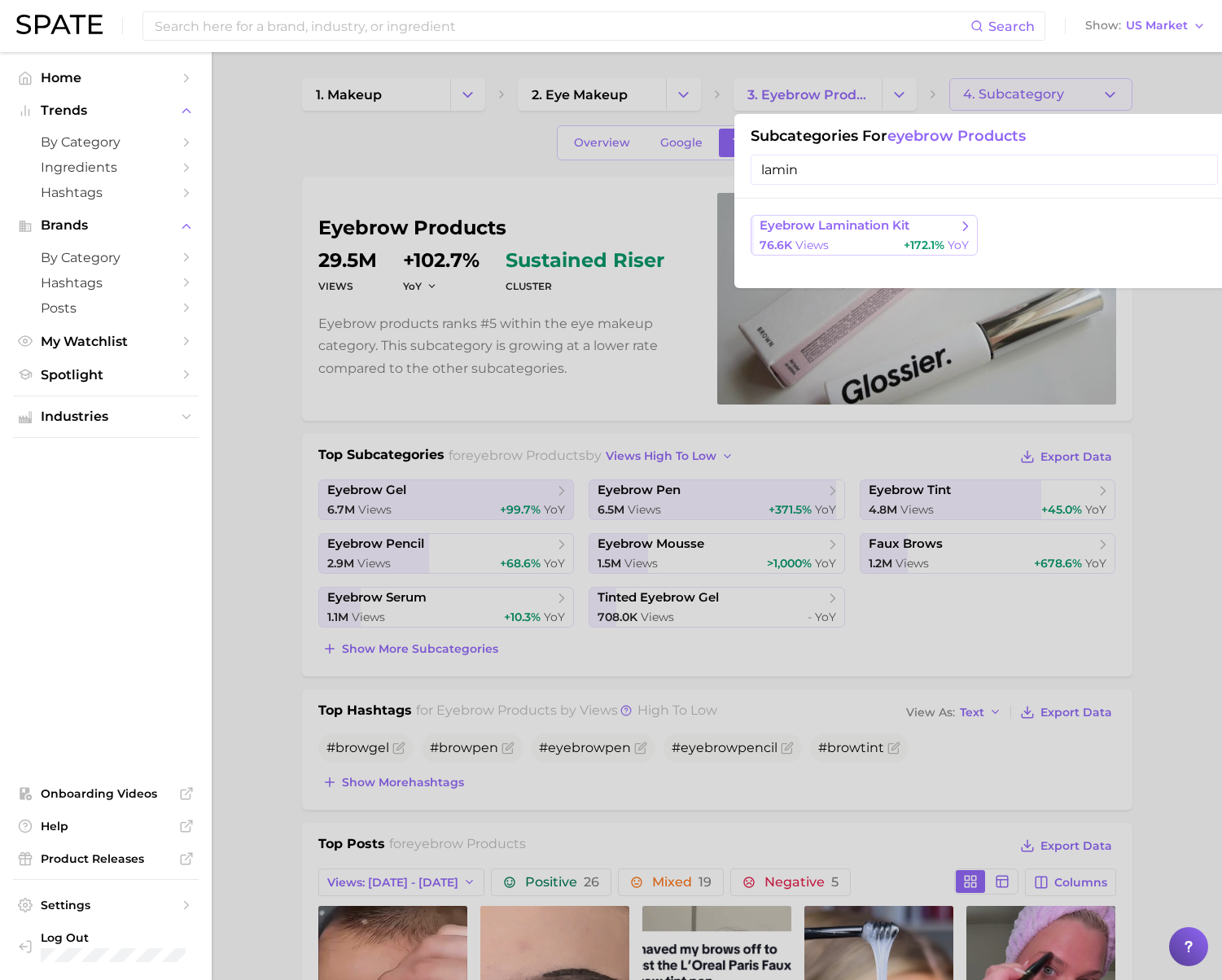
type input "lamin"
click at [852, 233] on span "eyebrow lamination kit" at bounding box center [834, 225] width 149 height 15
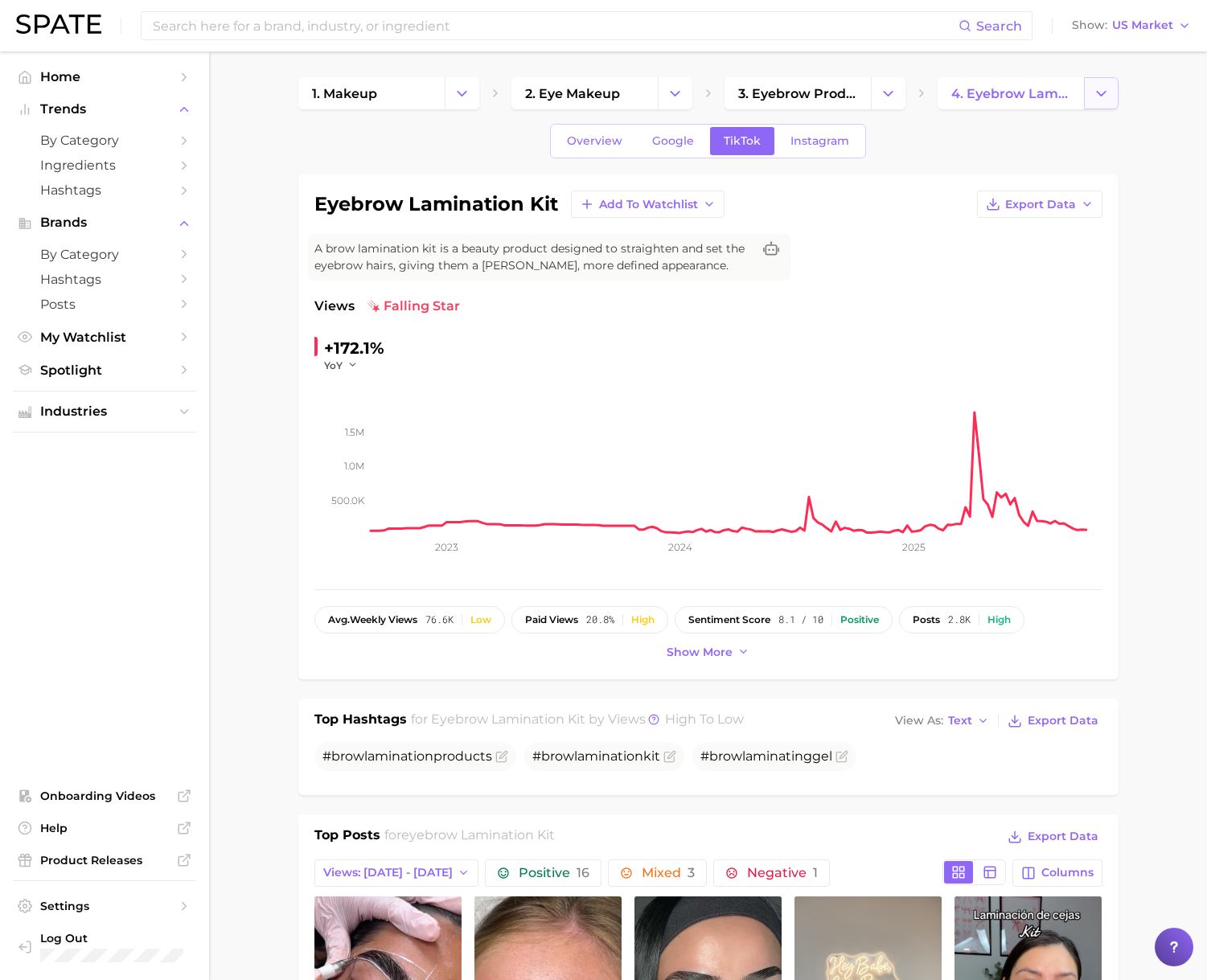
click at [1102, 94] on polyline "Change Category" at bounding box center [1101, 92] width 9 height 4
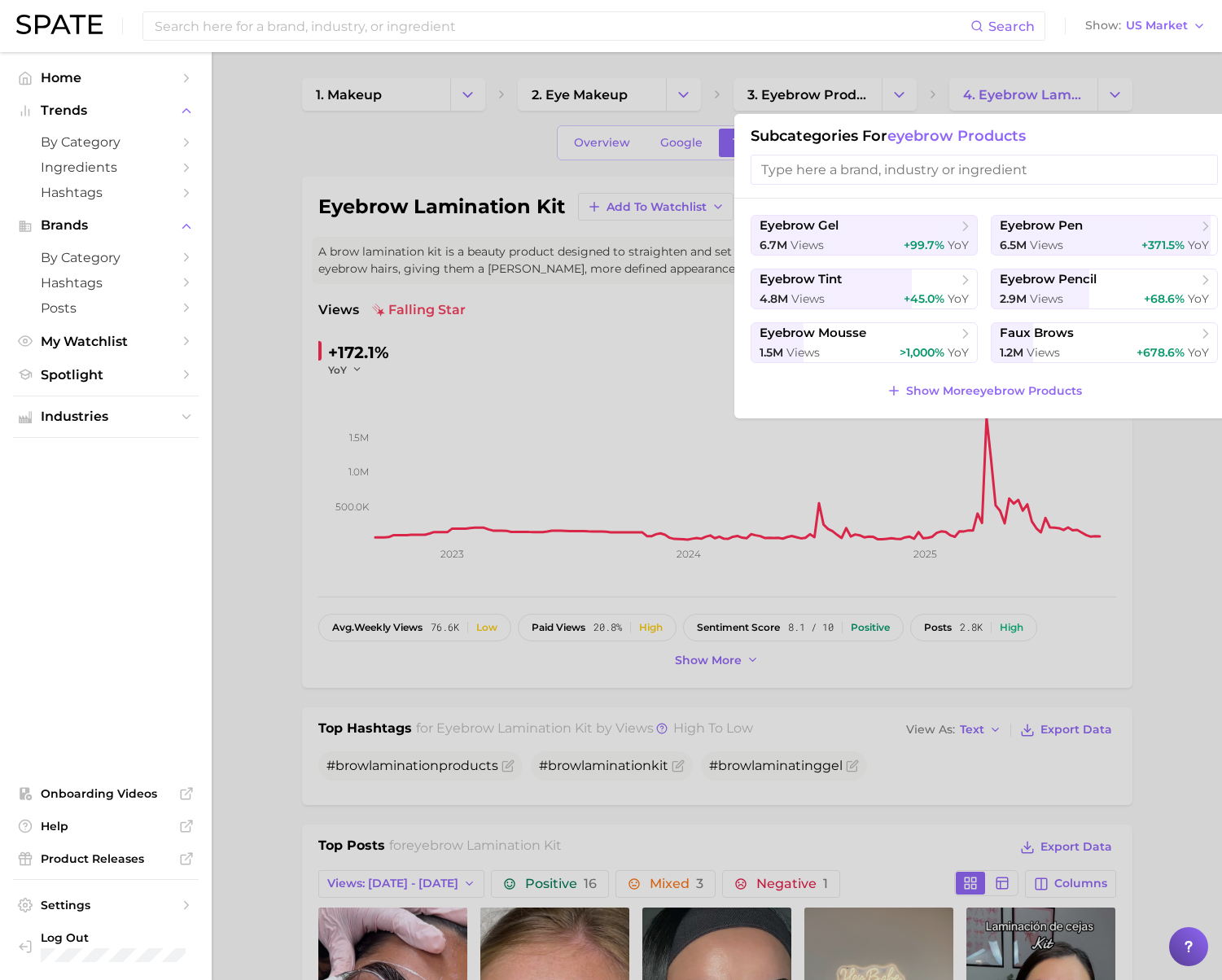
click at [937, 168] on input "search" at bounding box center [984, 169] width 467 height 30
click at [881, 233] on span "eyebrow gel" at bounding box center [858, 226] width 198 height 16
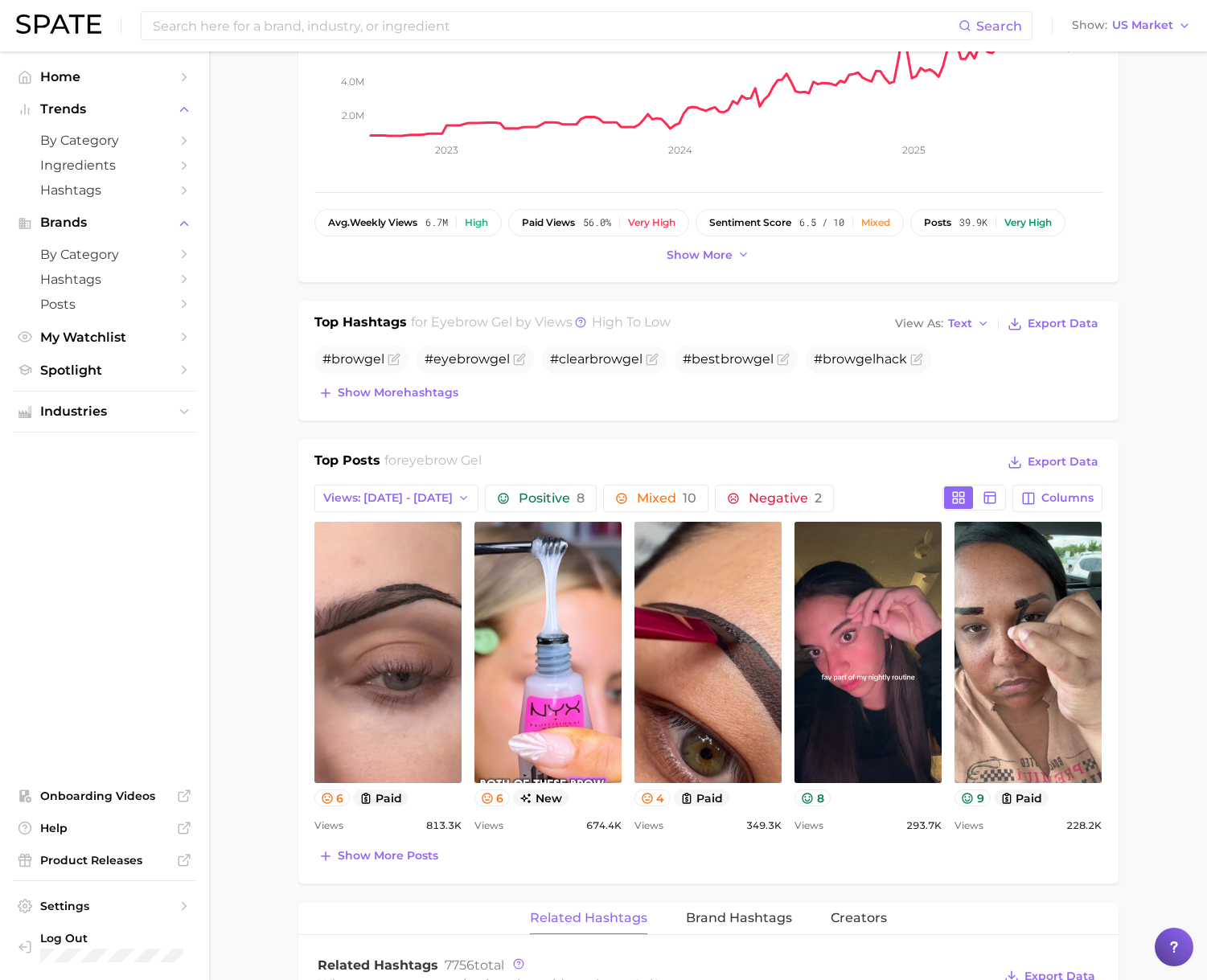
scroll to position [486, 0]
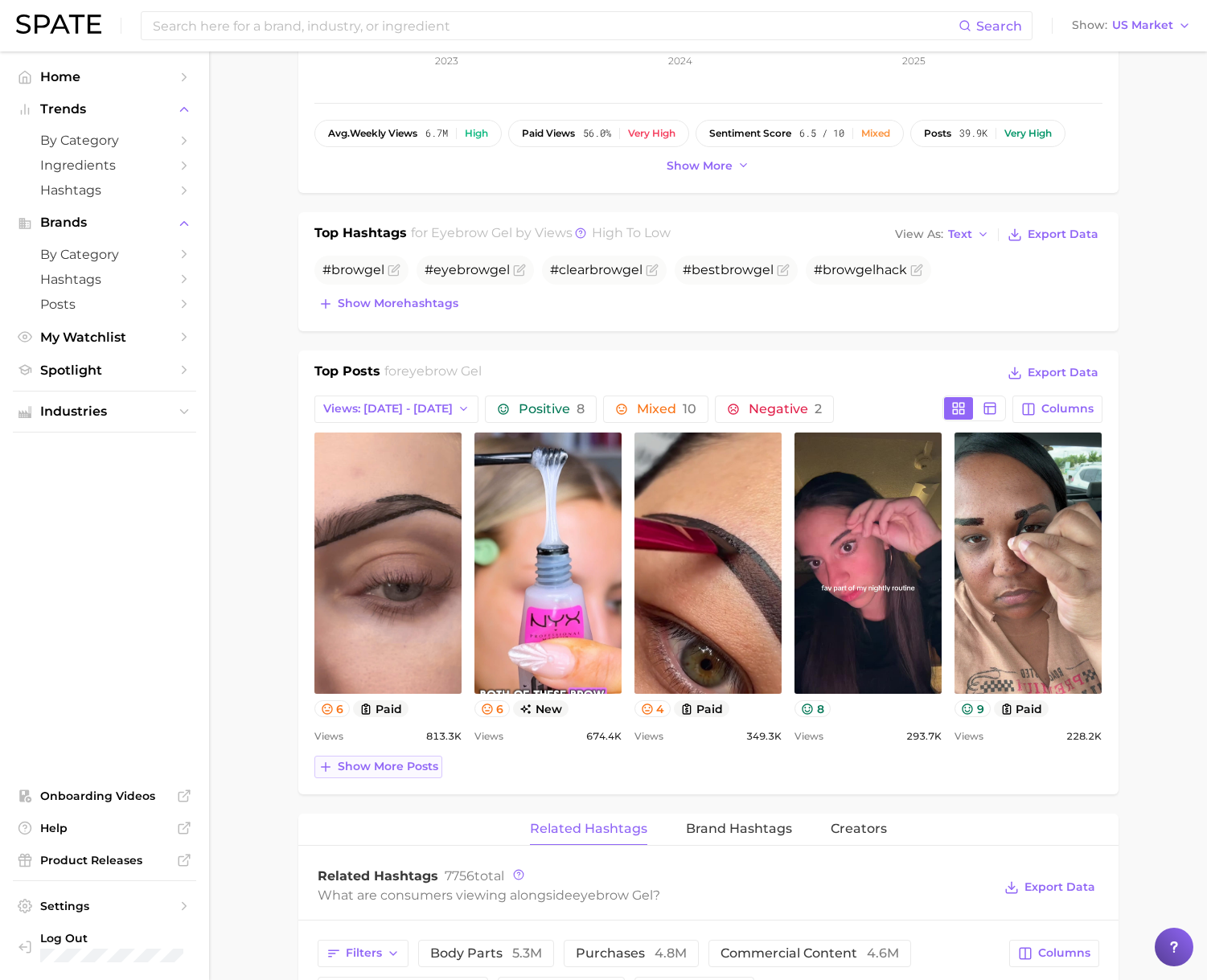
click at [361, 771] on span "Show more posts" at bounding box center [388, 766] width 100 height 13
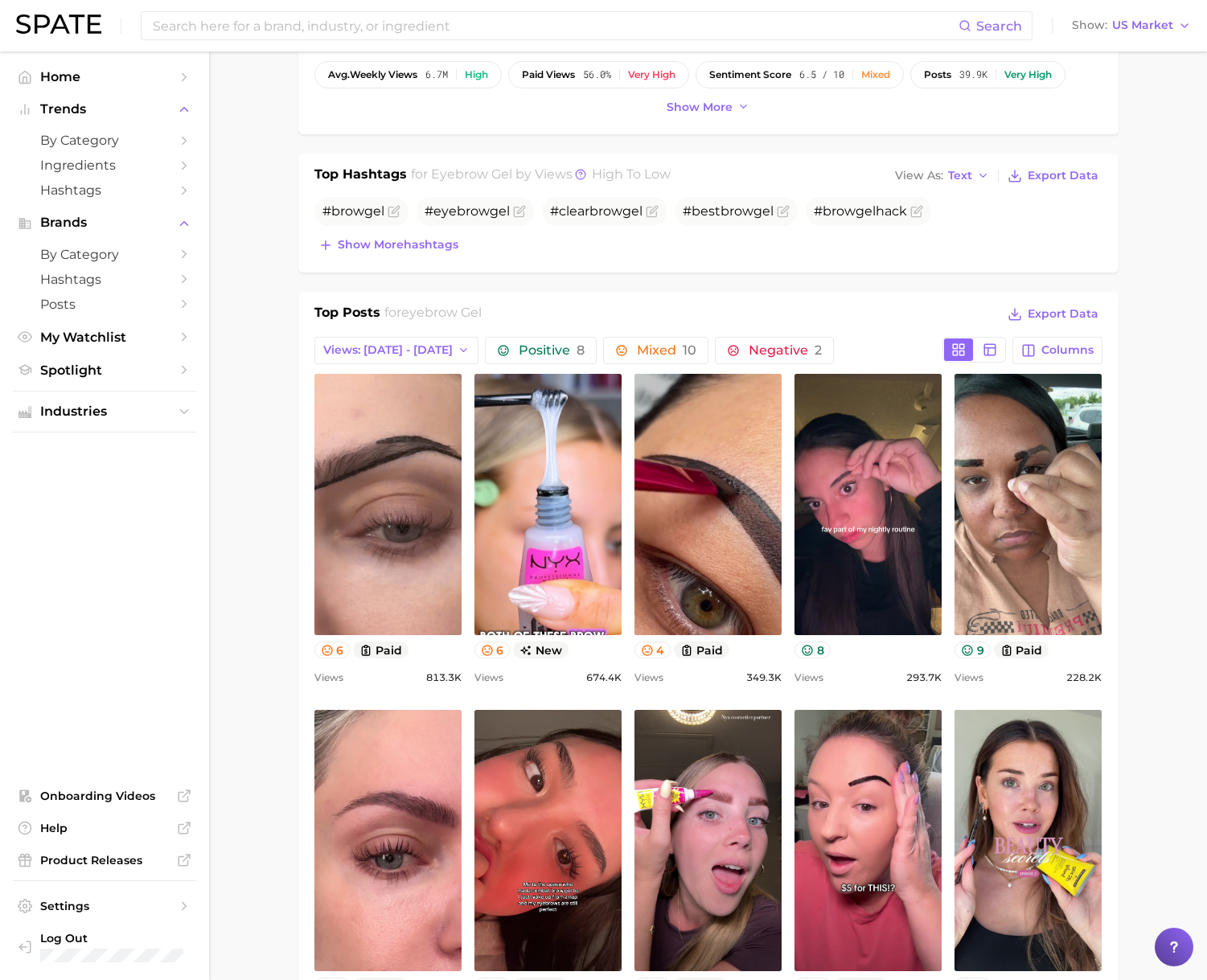
scroll to position [536, 0]
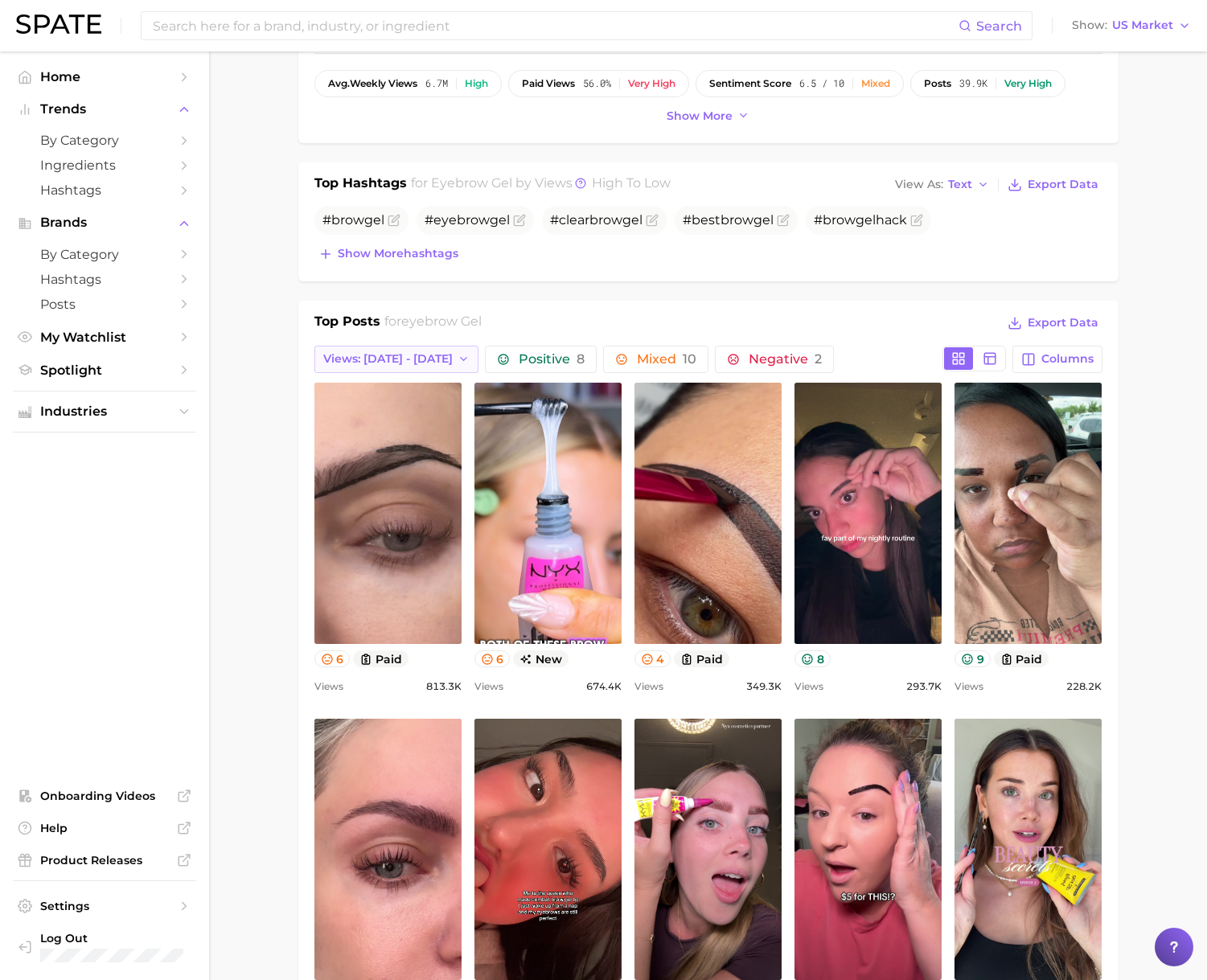
click at [388, 357] on span "Views: Sep 21 - 28" at bounding box center [388, 358] width 130 height 13
click at [409, 441] on button "Total Views" at bounding box center [403, 447] width 177 height 29
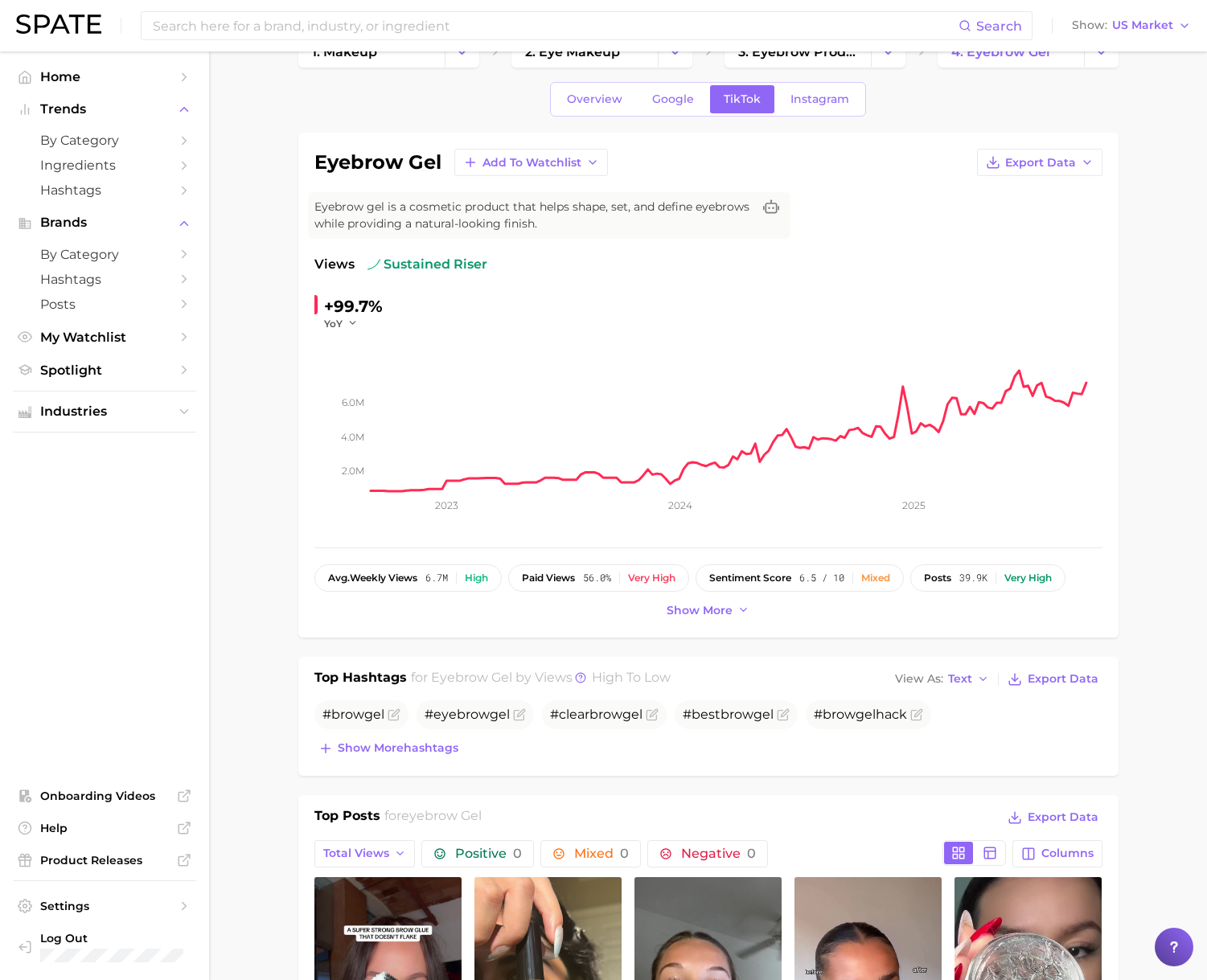
scroll to position [0, 0]
